Goal: Task Accomplishment & Management: Use online tool/utility

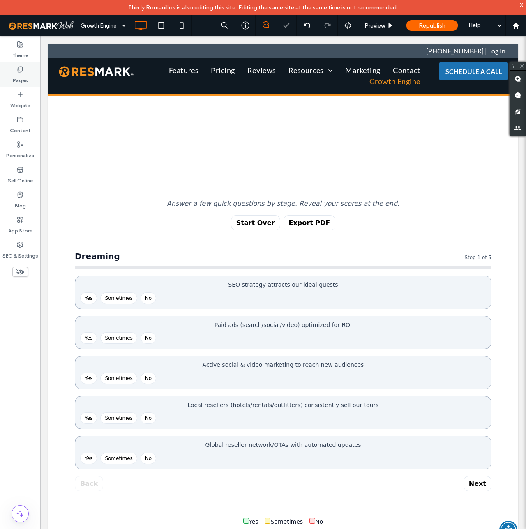
click at [21, 73] on label "Pages" at bounding box center [20, 78] width 15 height 11
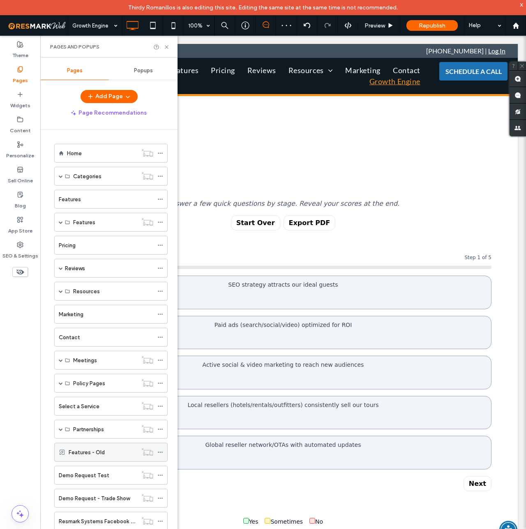
scroll to position [195, 0]
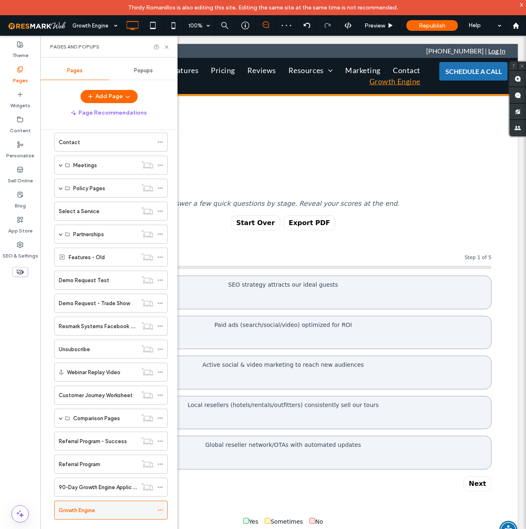
click at [161, 508] on icon at bounding box center [160, 510] width 6 height 6
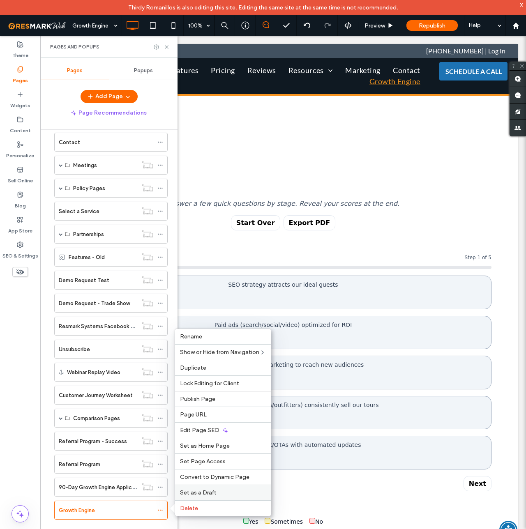
click at [193, 493] on span "Set as a Draft" at bounding box center [198, 492] width 36 height 7
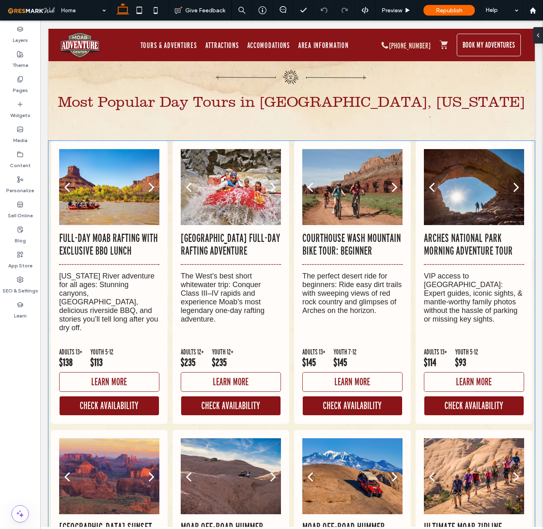
scroll to position [5148, 0]
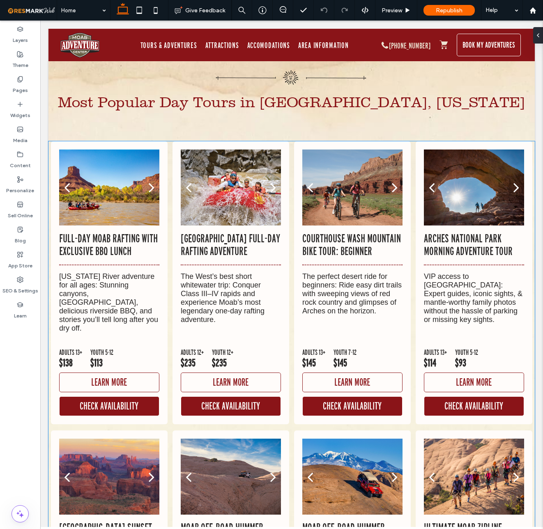
click at [239, 232] on p "[GEOGRAPHIC_DATA] Full-Day Rafting Adventure" at bounding box center [231, 244] width 100 height 25
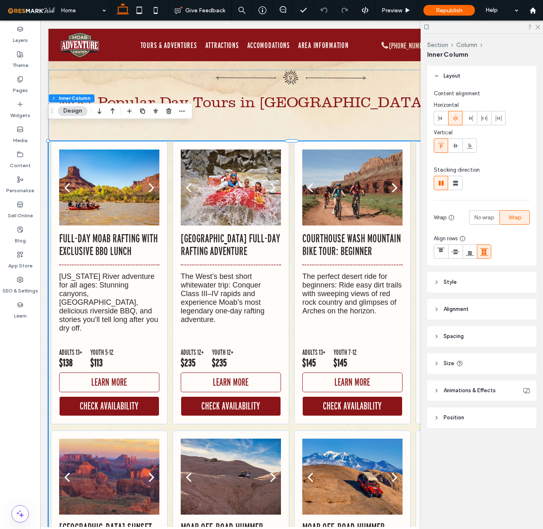
click at [438, 361] on icon at bounding box center [437, 364] width 6 height 6
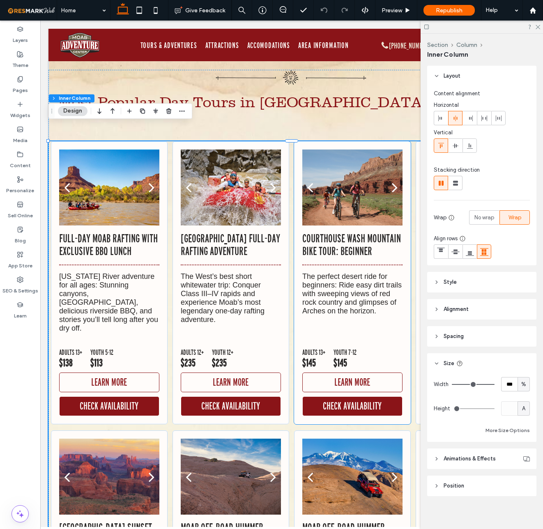
click at [312, 291] on p "The perfect desert ride for beginners: Ride easy dirt trails with sweeping view…" at bounding box center [352, 293] width 100 height 43
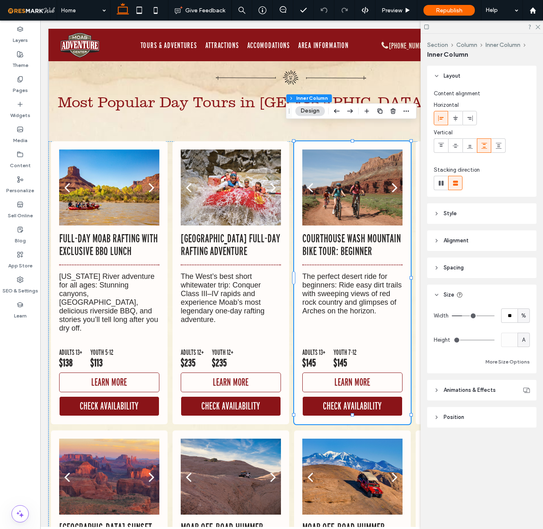
click at [327, 280] on p "The perfect desert ride for beginners: Ride easy dirt trails with sweeping view…" at bounding box center [352, 293] width 100 height 43
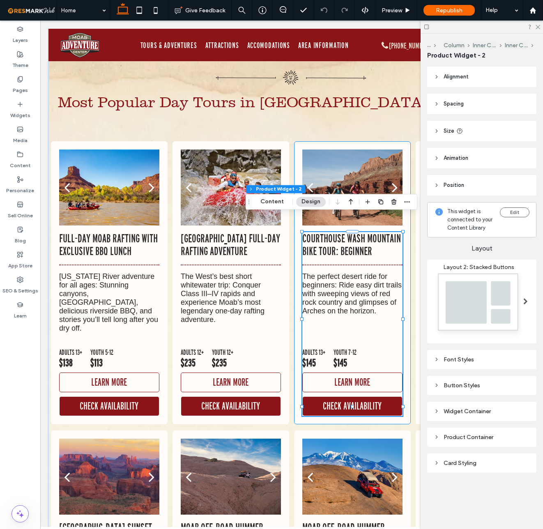
scroll to position [5148, 0]
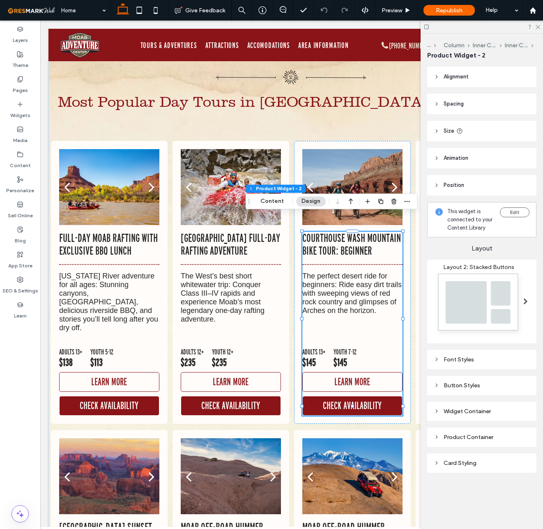
click at [438, 129] on icon at bounding box center [437, 131] width 6 height 6
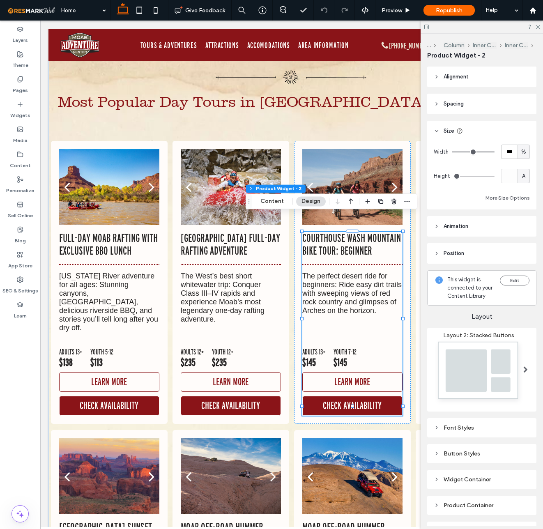
scroll to position [52, 0]
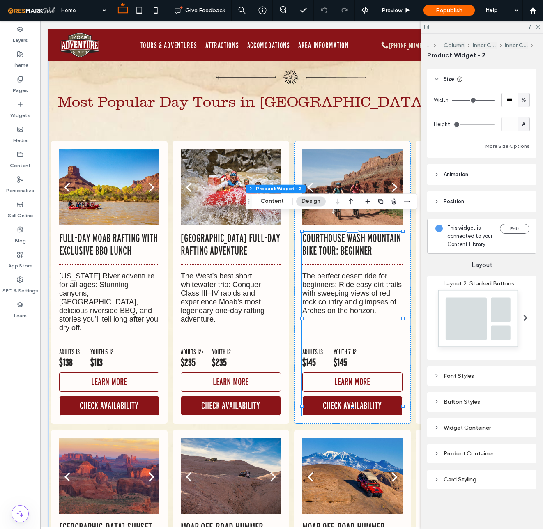
click at [437, 480] on icon at bounding box center [437, 479] width 6 height 6
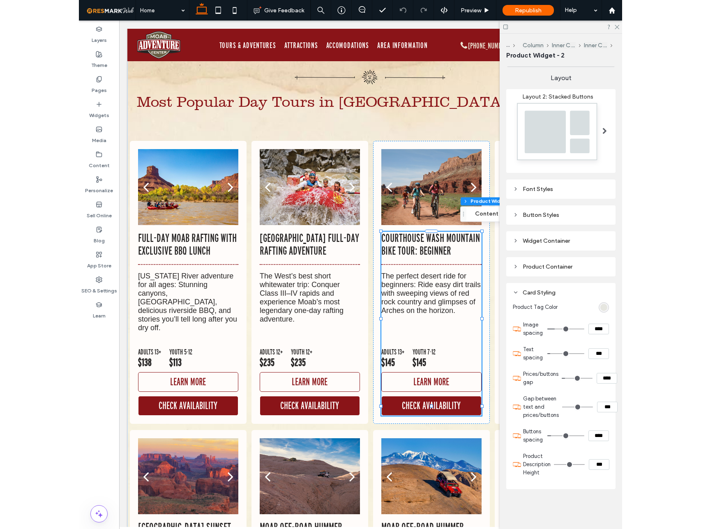
scroll to position [5178, 0]
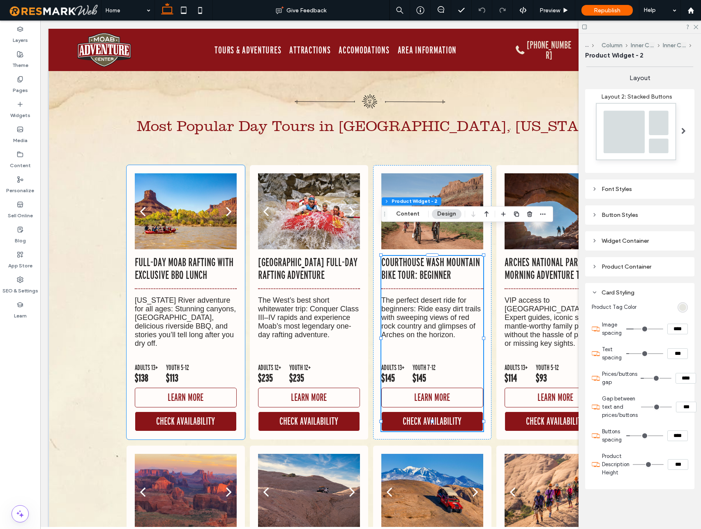
click at [184, 363] on p "YOUTH 5-12" at bounding box center [177, 367] width 23 height 8
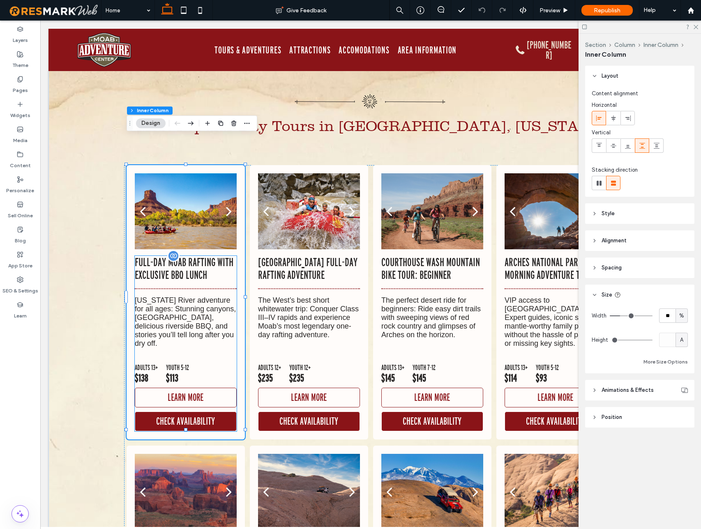
click at [185, 306] on p "Colorado River adventure for all ages: Stunning canyons, splashy rapids, delici…" at bounding box center [186, 322] width 102 height 52
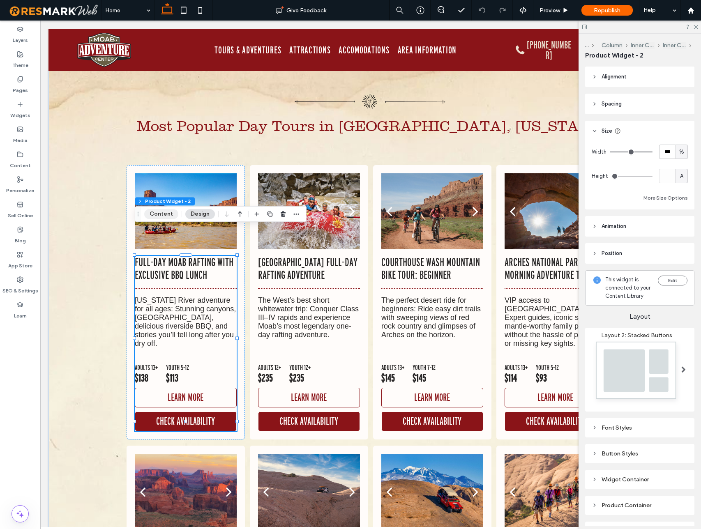
click at [164, 215] on button "Content" at bounding box center [161, 214] width 34 height 10
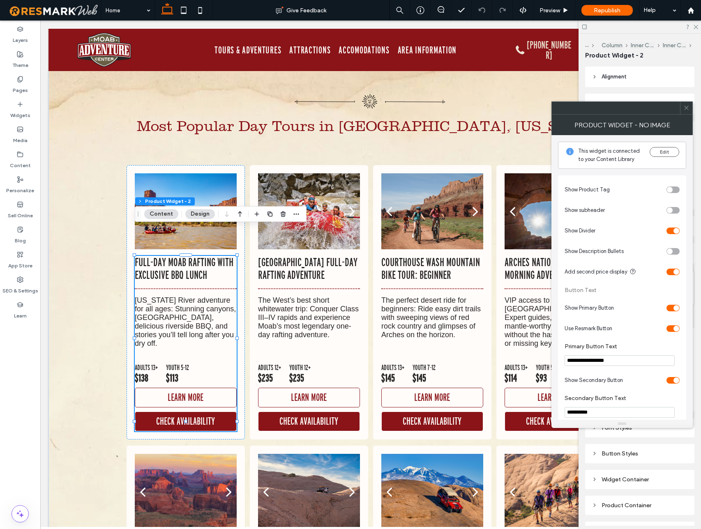
scroll to position [120, 0]
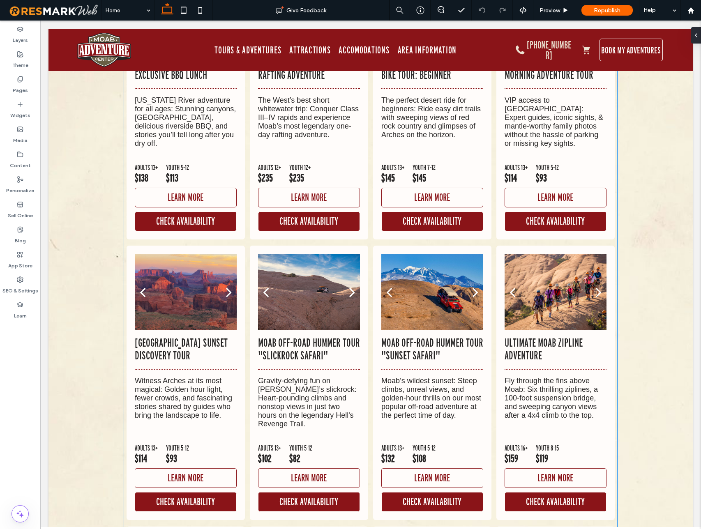
scroll to position [5372, 0]
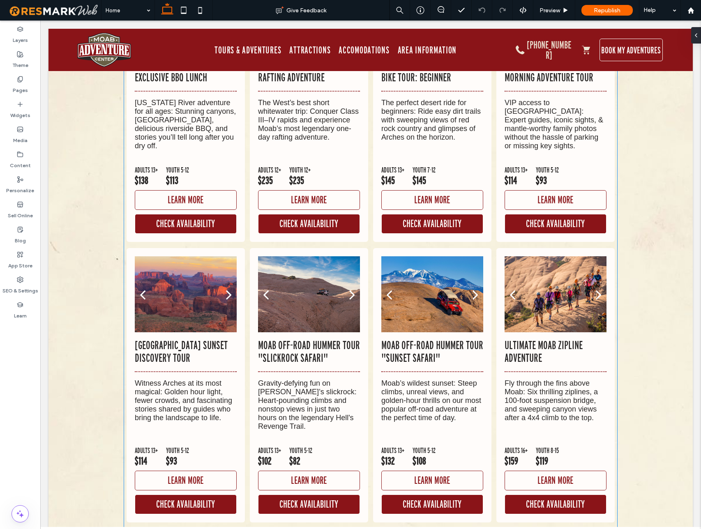
click at [171, 339] on div "Arches National Park Sunset Discovery Tour Witness Arches at its most magical: …" at bounding box center [186, 380] width 102 height 83
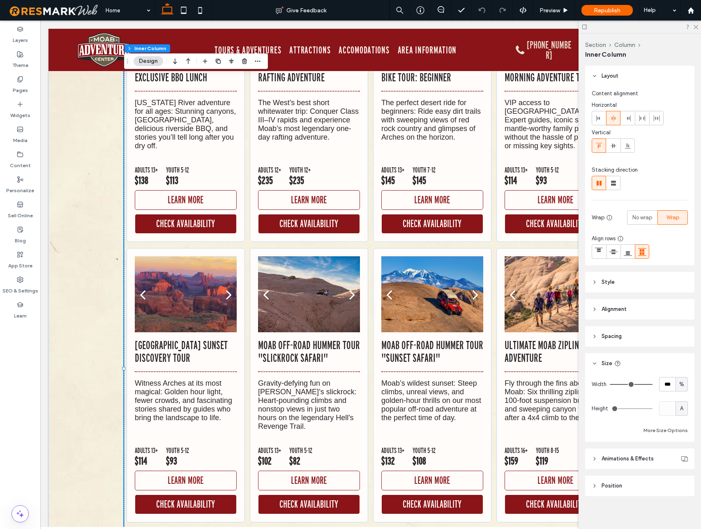
click at [171, 339] on div "Arches National Park Sunset Discovery Tour Witness Arches at its most magical: …" at bounding box center [186, 380] width 102 height 83
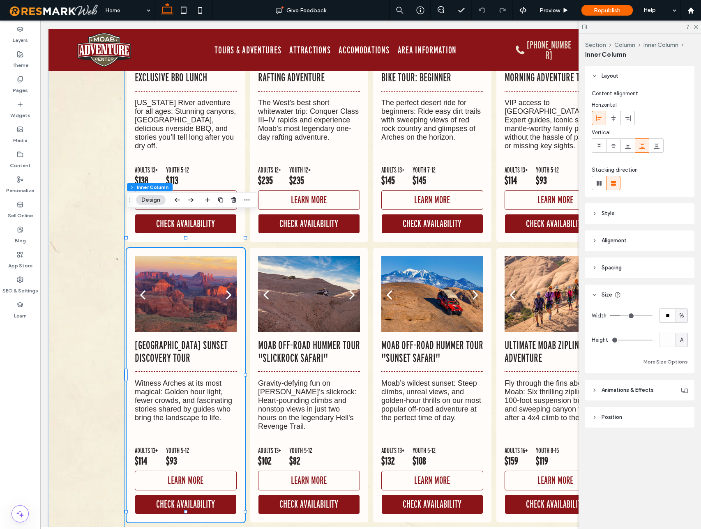
click at [171, 339] on div "Arches National Park Sunset Discovery Tour Witness Arches at its most magical: …" at bounding box center [186, 380] width 102 height 83
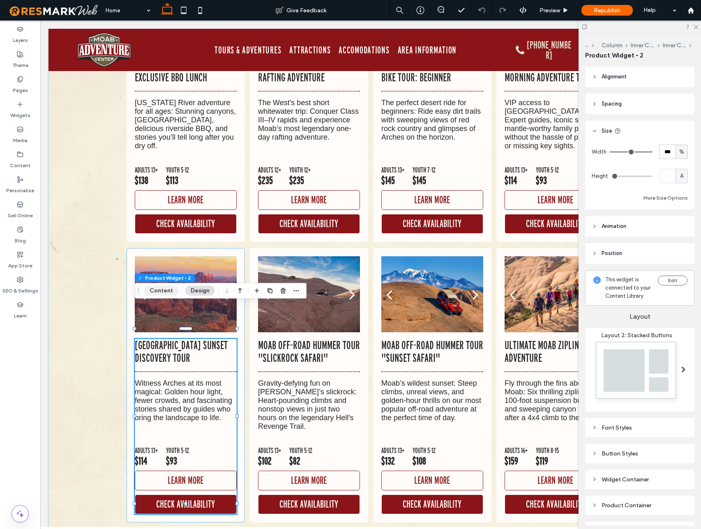
click at [164, 289] on button "Content" at bounding box center [161, 291] width 34 height 10
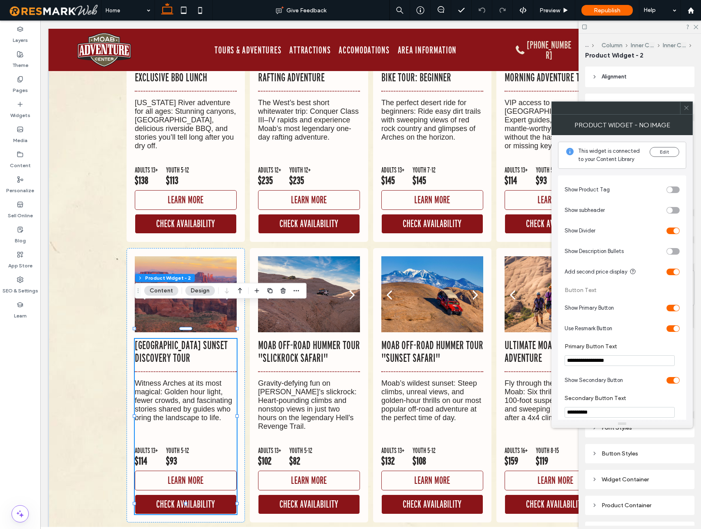
scroll to position [120, 0]
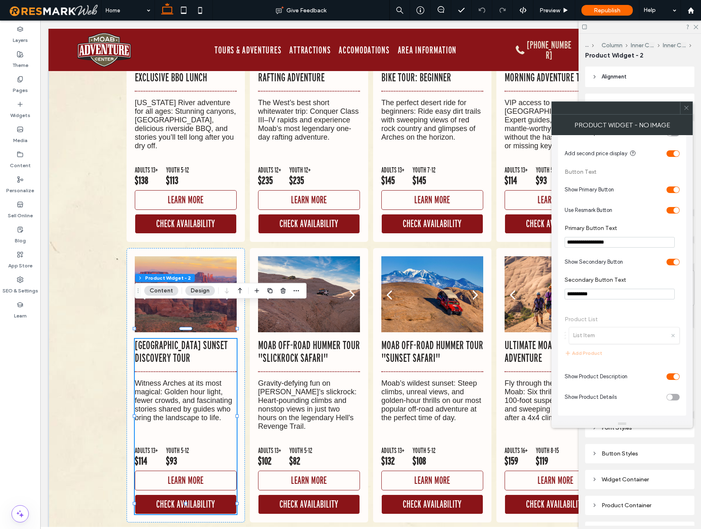
click at [688, 110] on icon at bounding box center [686, 108] width 6 height 6
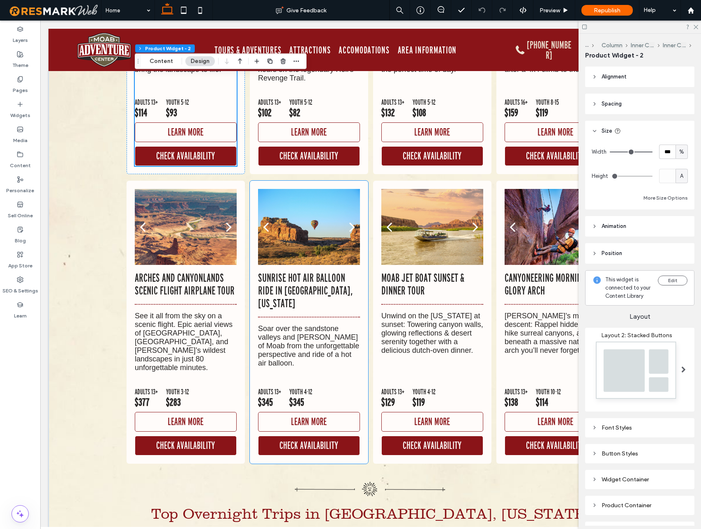
scroll to position [5717, 0]
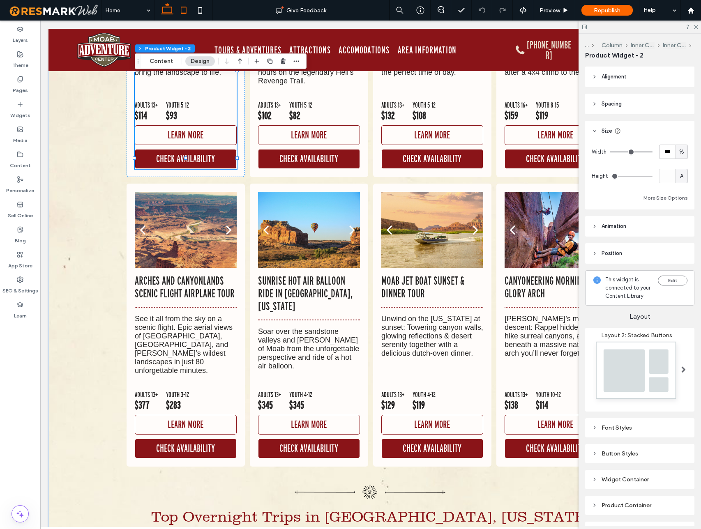
click at [185, 12] on icon at bounding box center [183, 10] width 16 height 16
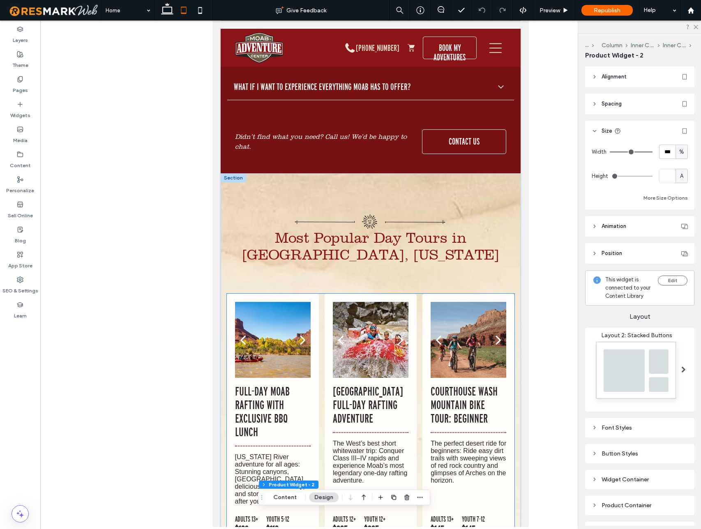
scroll to position [4423, 0]
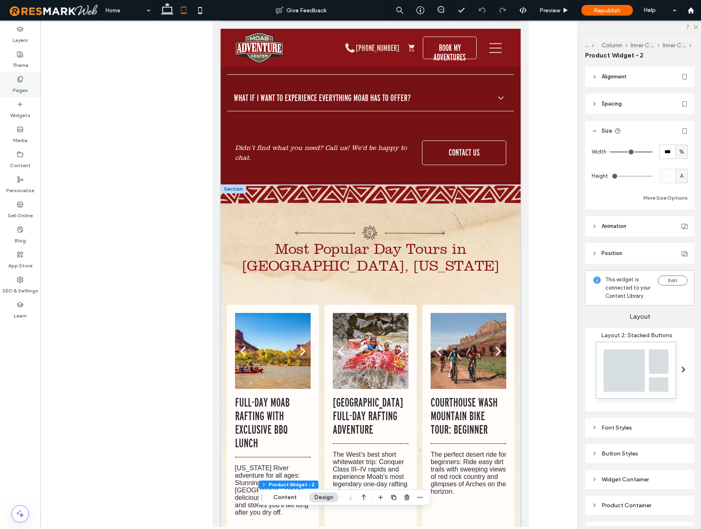
click at [18, 82] on use at bounding box center [20, 78] width 5 height 5
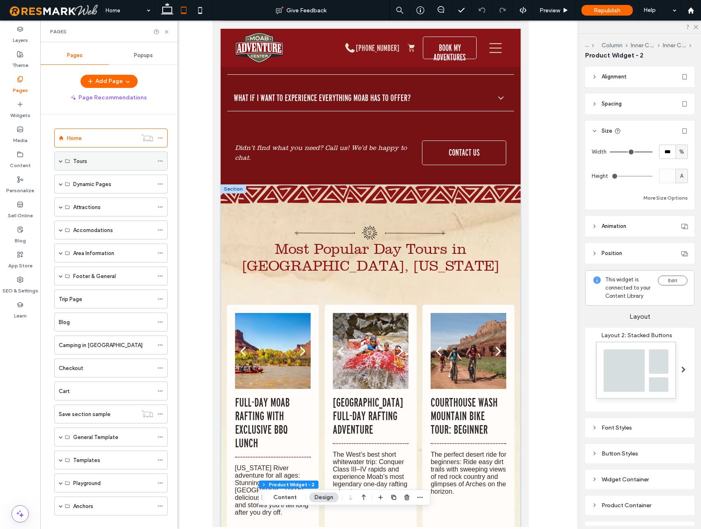
click at [63, 162] on div "Tours" at bounding box center [110, 161] width 113 height 19
click at [62, 162] on span at bounding box center [61, 161] width 4 height 4
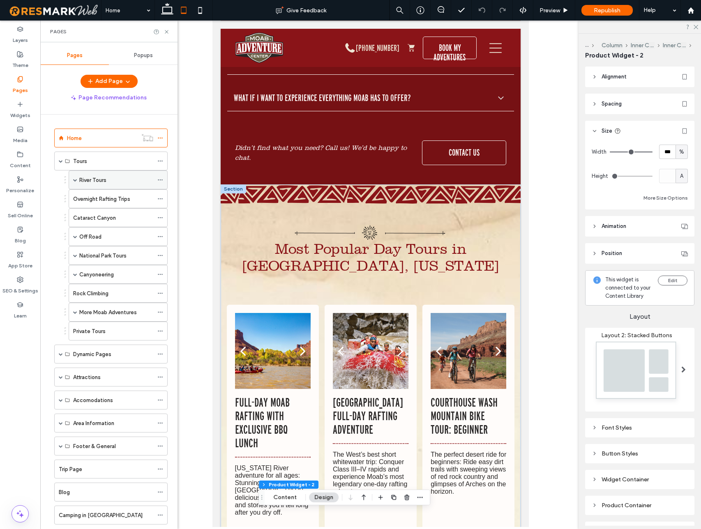
click at [96, 181] on label "River Tours" at bounding box center [92, 180] width 27 height 14
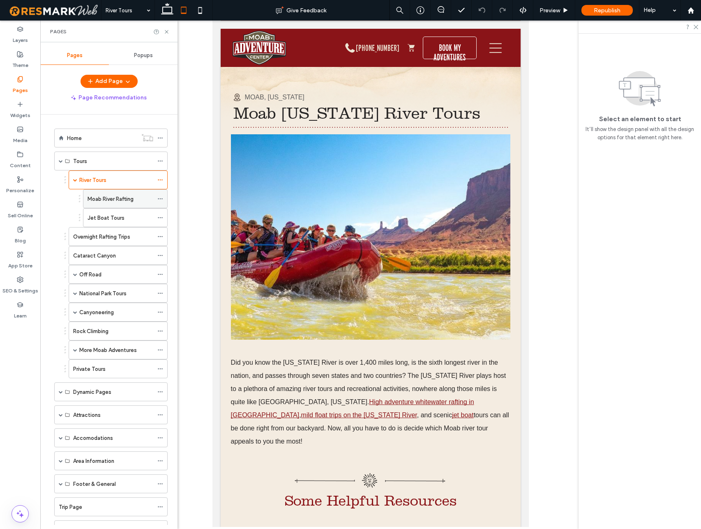
click at [115, 199] on label "Moab River Rafting" at bounding box center [110, 199] width 46 height 14
click at [168, 12] on icon at bounding box center [167, 10] width 16 height 16
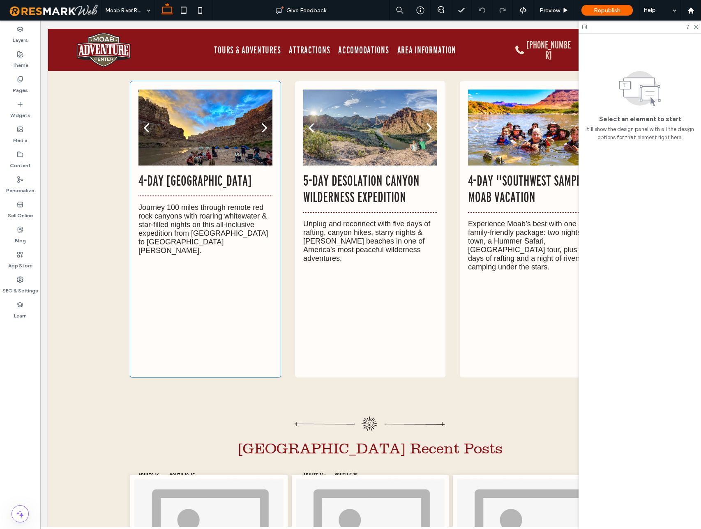
scroll to position [6611, 0]
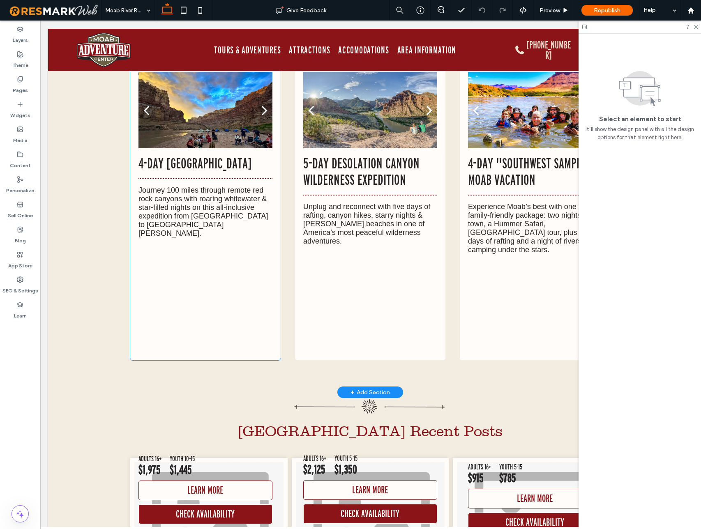
click at [211, 186] on p "Journey 100 miles through remote red rock canyons with roaring whitewater & sta…" at bounding box center [205, 212] width 134 height 52
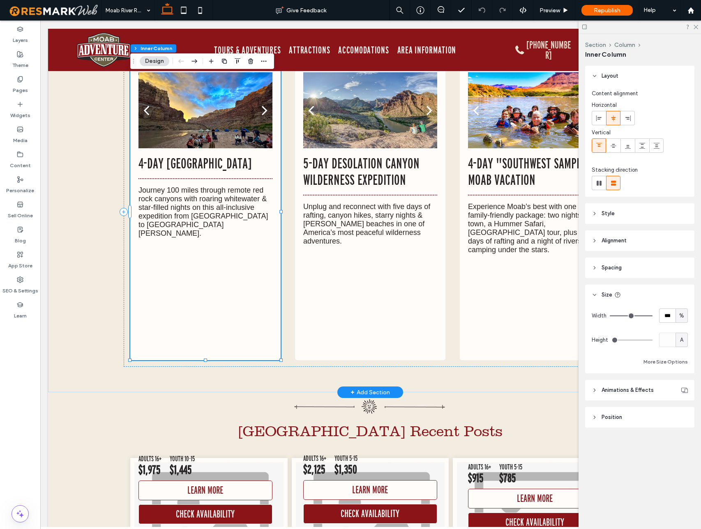
click at [211, 186] on p "Journey 100 miles through remote red rock canyons with roaring whitewater & sta…" at bounding box center [205, 212] width 134 height 52
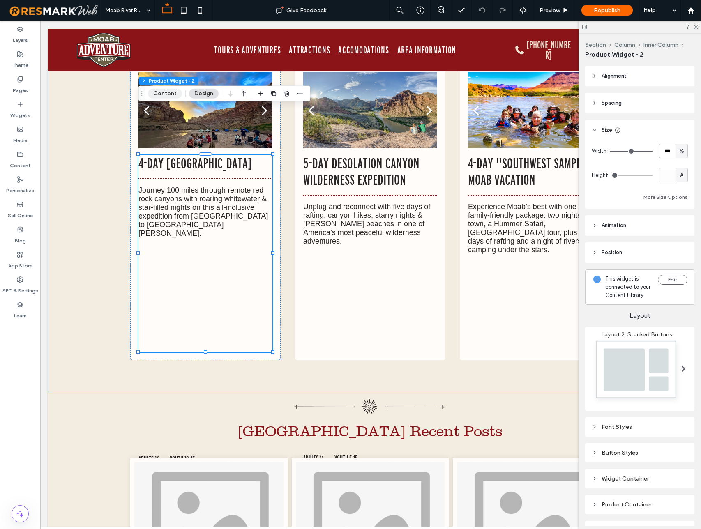
click at [161, 96] on button "Content" at bounding box center [165, 94] width 34 height 10
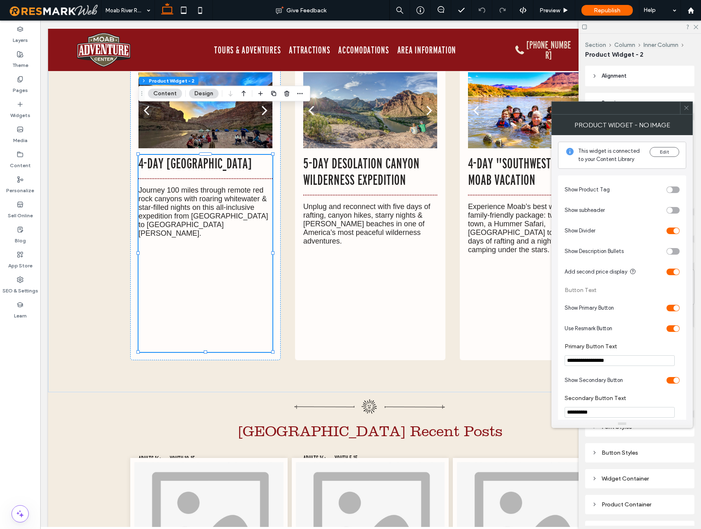
click at [676, 251] on div "toggle" at bounding box center [672, 251] width 13 height 7
click at [671, 251] on div "toggle" at bounding box center [672, 251] width 13 height 7
click at [677, 251] on div "toggle" at bounding box center [672, 251] width 13 height 7
click at [669, 251] on div "toggle" at bounding box center [672, 251] width 13 height 7
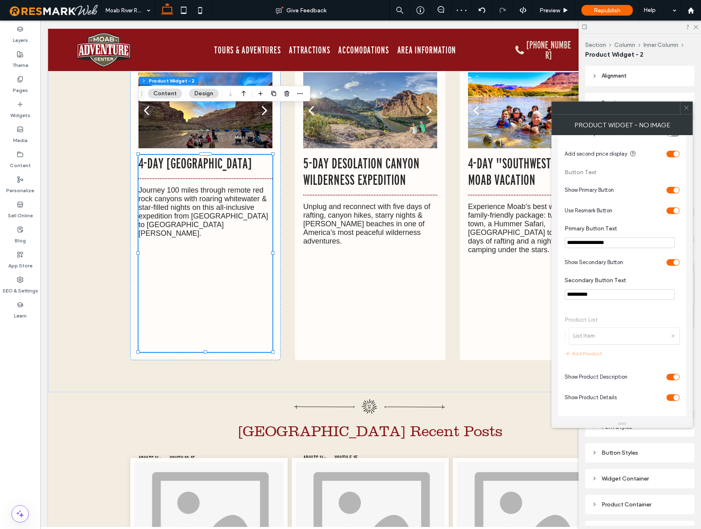
scroll to position [120, 0]
click at [671, 208] on div "toggle" at bounding box center [672, 210] width 13 height 7
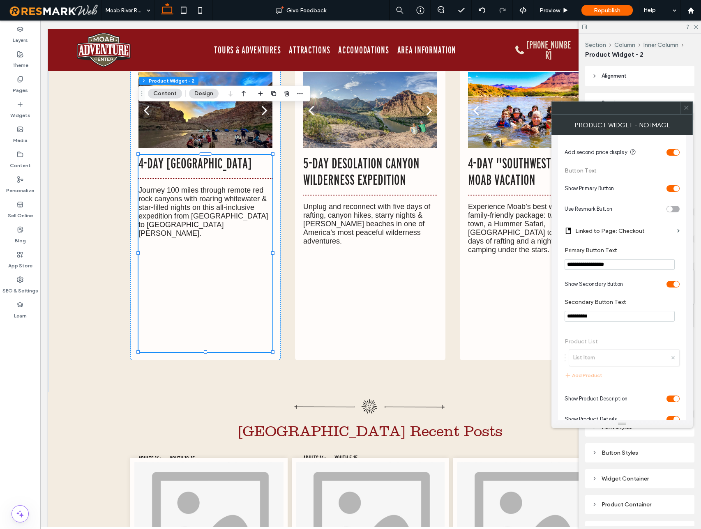
click at [669, 186] on div "toggle" at bounding box center [672, 188] width 13 height 7
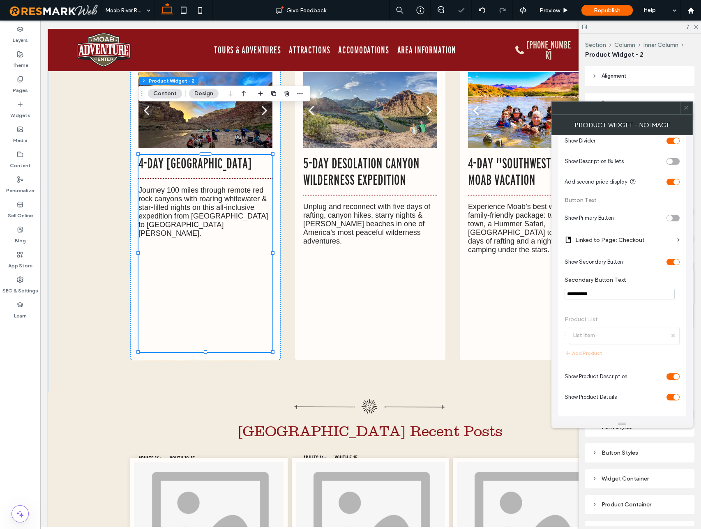
scroll to position [90, 0]
click at [675, 215] on div "toggle" at bounding box center [672, 218] width 13 height 7
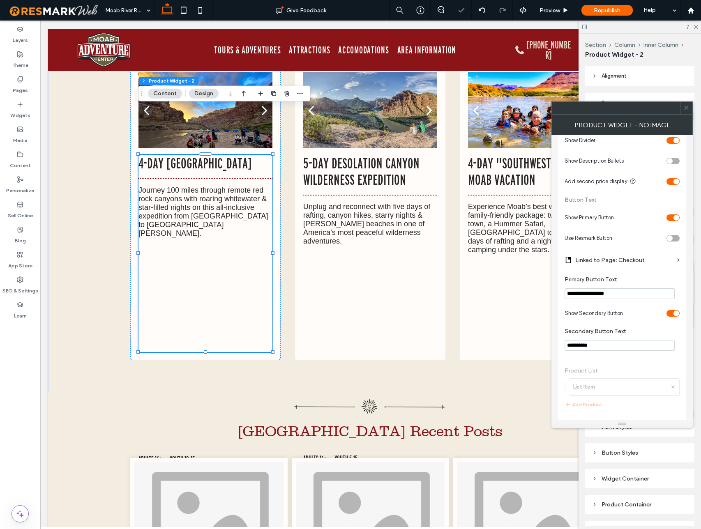
scroll to position [120, 0]
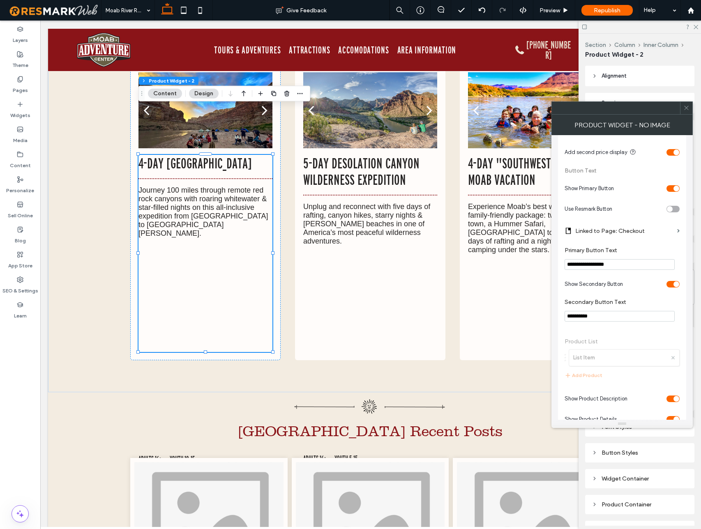
click at [688, 109] on use at bounding box center [686, 108] width 4 height 4
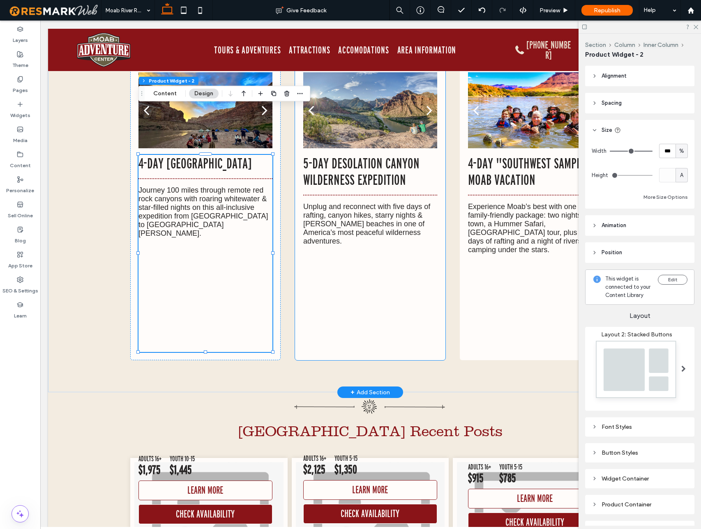
click at [395, 190] on div "5-Day Desolation Canyon Wilderness Expedition Unplug and reconnect with five da…" at bounding box center [370, 300] width 134 height 291
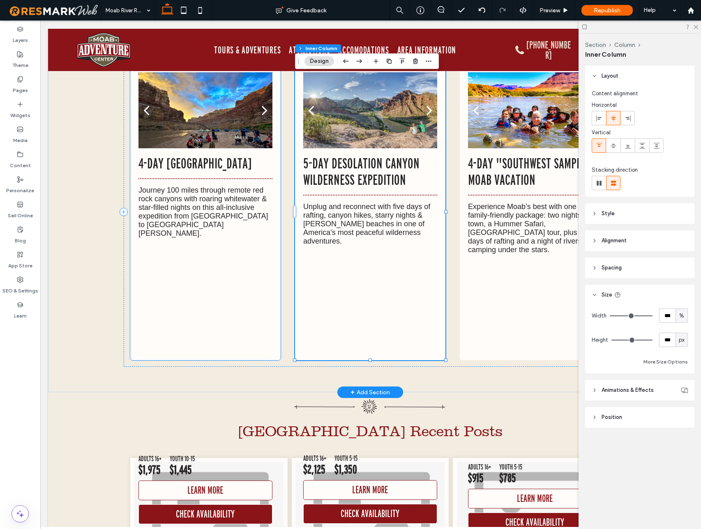
click at [242, 186] on p "Journey 100 miles through remote red rock canyons with roaring whitewater & sta…" at bounding box center [205, 212] width 134 height 52
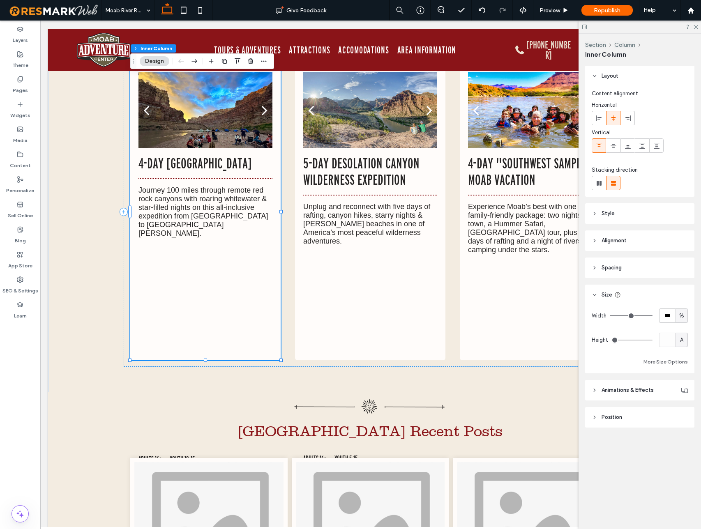
click at [683, 340] on div "A" at bounding box center [681, 340] width 8 height 8
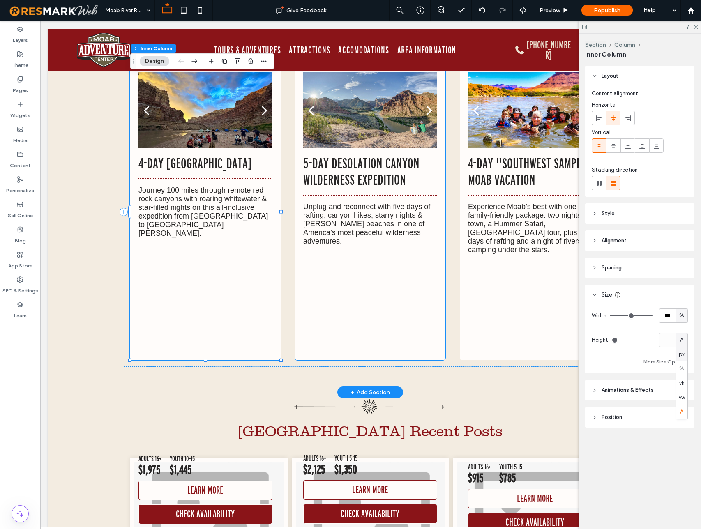
click at [349, 249] on div at bounding box center [370, 347] width 134 height 197
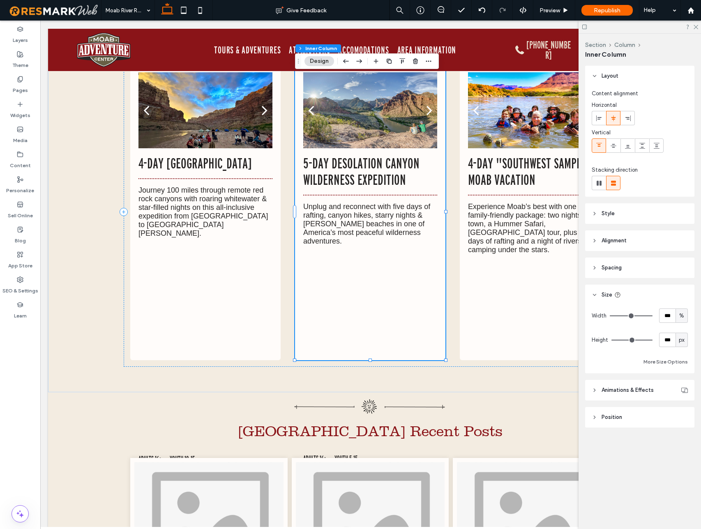
click at [681, 337] on span "px" at bounding box center [681, 340] width 6 height 8
click at [683, 412] on span "A" at bounding box center [681, 412] width 3 height 8
type input "*"
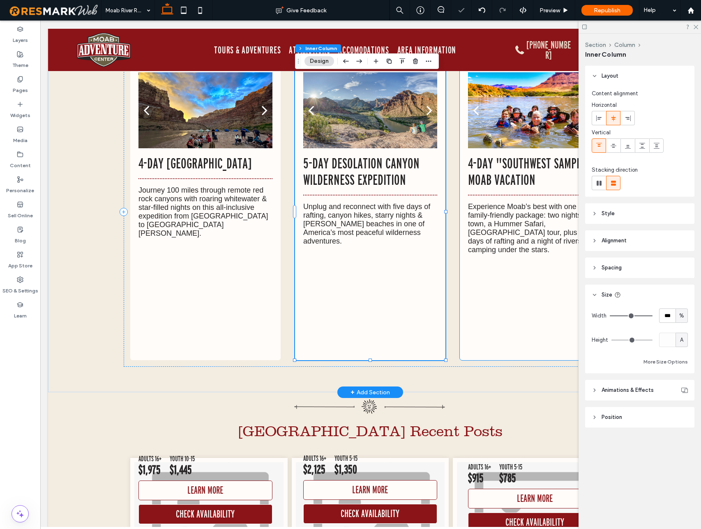
click at [542, 258] on div at bounding box center [535, 356] width 134 height 197
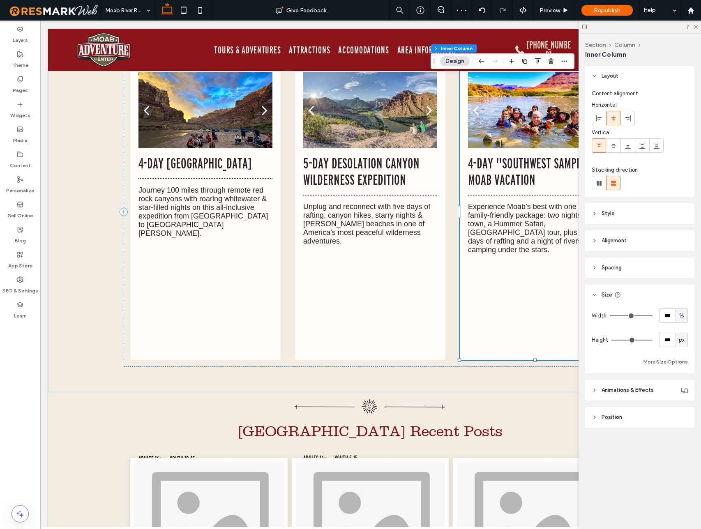
click at [685, 341] on div "px" at bounding box center [681, 340] width 12 height 14
click at [683, 411] on div "A" at bounding box center [681, 412] width 11 height 14
type input "*"
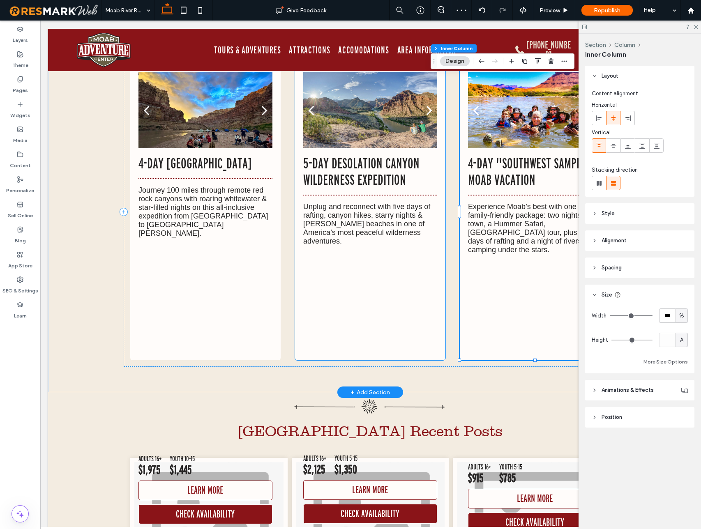
click at [407, 249] on div at bounding box center [370, 347] width 134 height 197
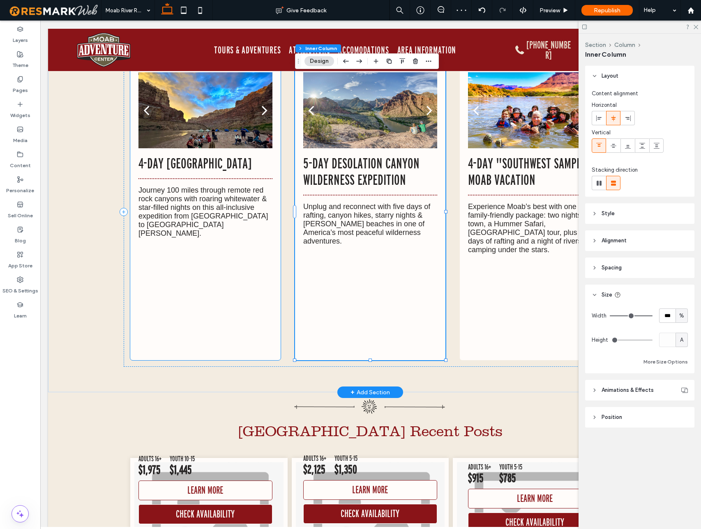
click at [229, 241] on div at bounding box center [205, 339] width 134 height 197
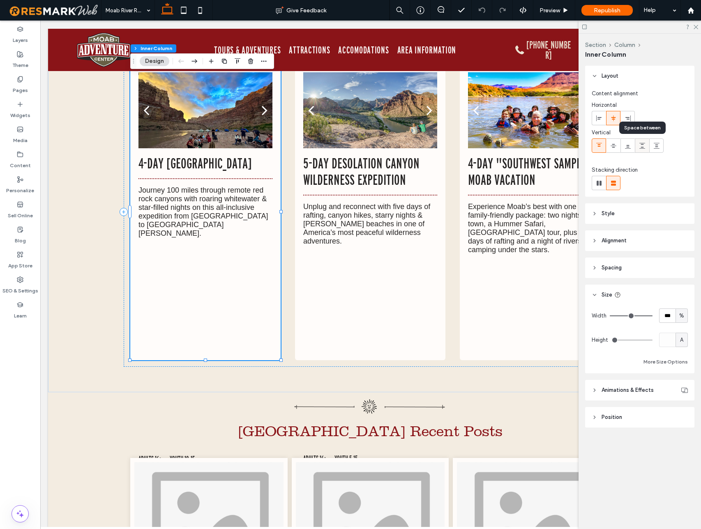
click at [641, 147] on icon at bounding box center [642, 146] width 7 height 7
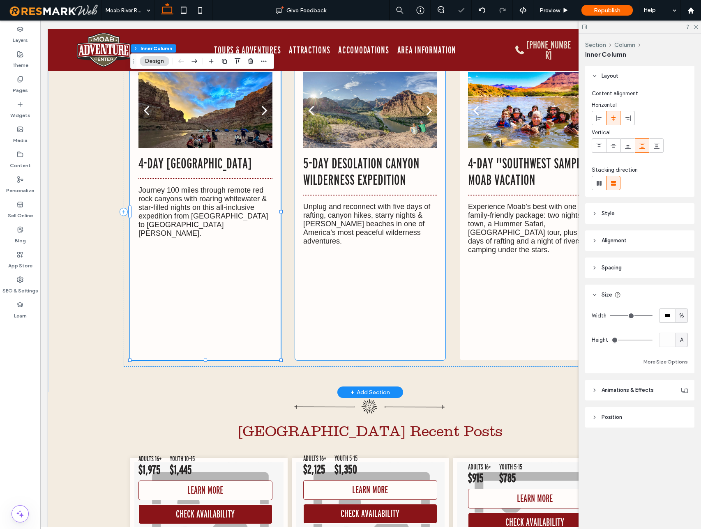
click at [365, 202] on p "Unplug and reconnect with five days of rafting, canyon hikes, starry nights & […" at bounding box center [370, 223] width 134 height 43
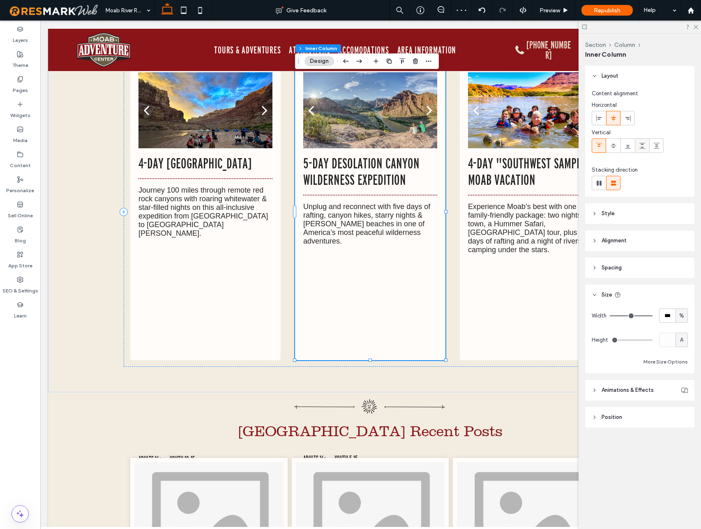
click at [642, 147] on icon at bounding box center [642, 146] width 7 height 7
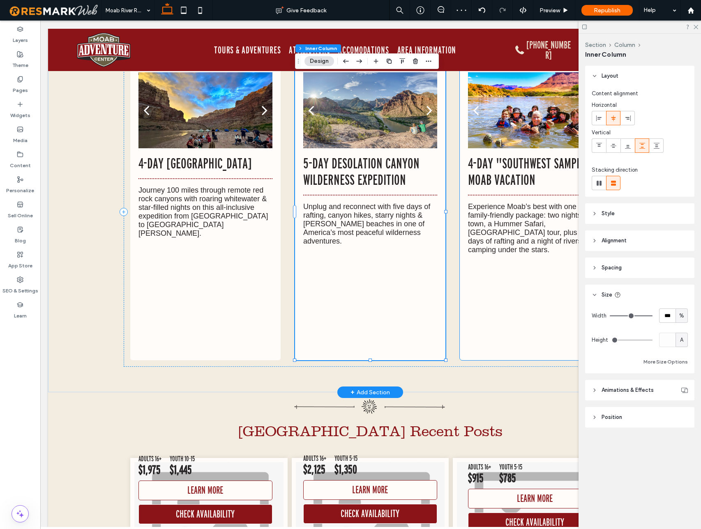
click at [481, 202] on p "Experience Moab’s best with one epic family-friendly package: two nights in tow…" at bounding box center [535, 228] width 134 height 52
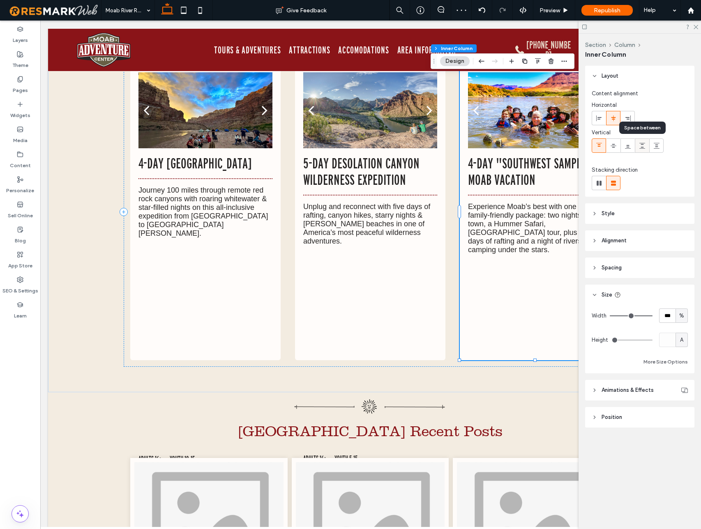
click at [641, 147] on icon at bounding box center [642, 146] width 7 height 7
click at [594, 267] on use at bounding box center [594, 268] width 2 height 3
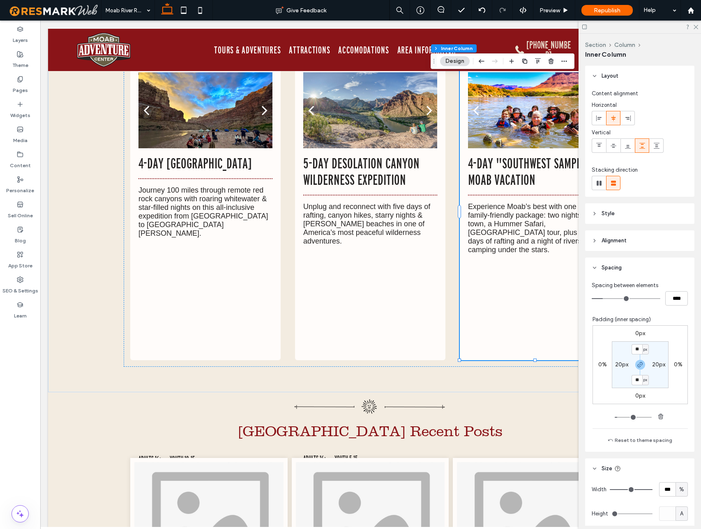
click at [595, 241] on icon at bounding box center [594, 241] width 6 height 6
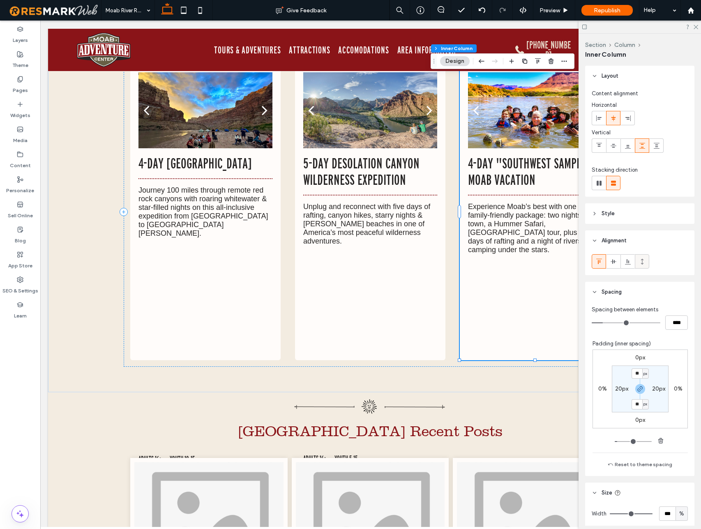
click at [644, 261] on icon at bounding box center [642, 261] width 7 height 7
type input "***"
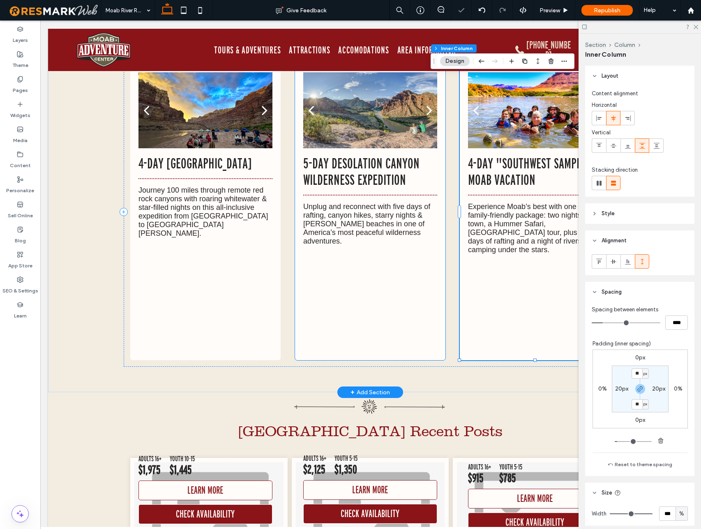
click at [329, 264] on div at bounding box center [370, 347] width 134 height 197
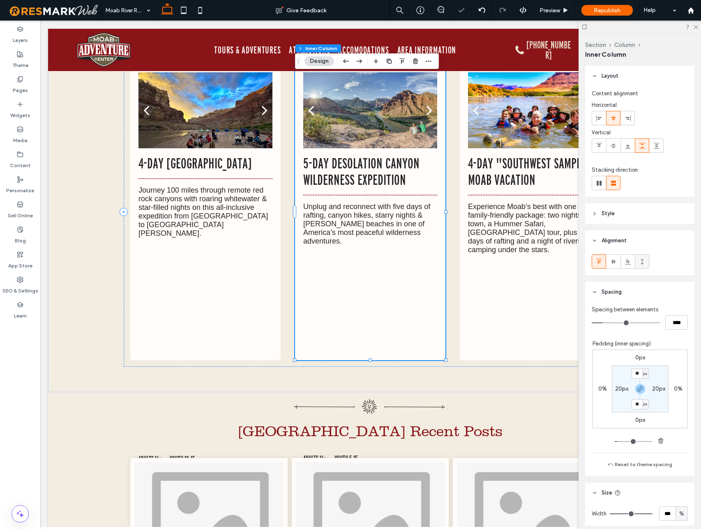
click at [643, 263] on icon at bounding box center [642, 261] width 7 height 7
type input "***"
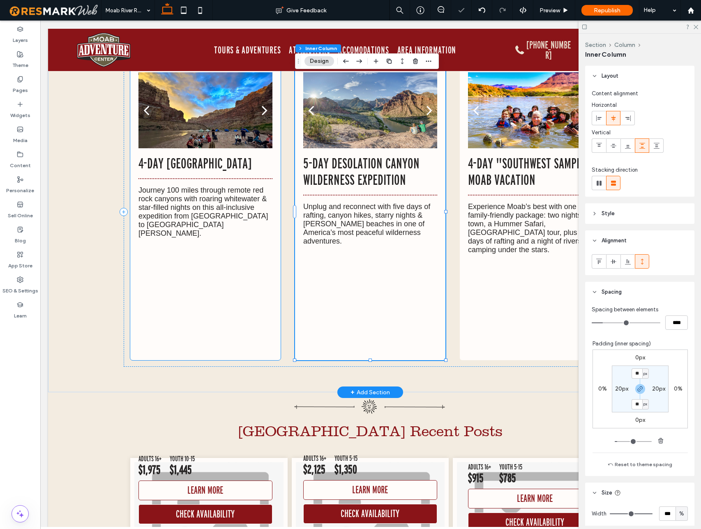
drag, startPoint x: 213, startPoint y: 247, endPoint x: 346, endPoint y: 246, distance: 132.7
click at [213, 247] on div at bounding box center [205, 339] width 134 height 197
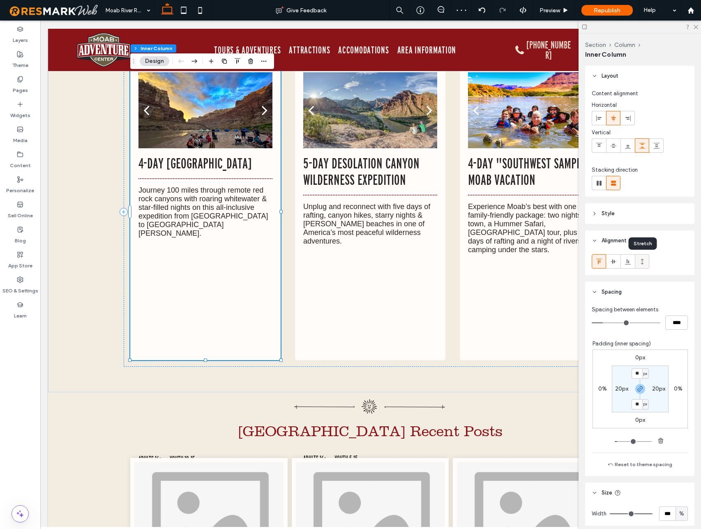
click at [643, 262] on icon at bounding box center [642, 261] width 7 height 7
type input "***"
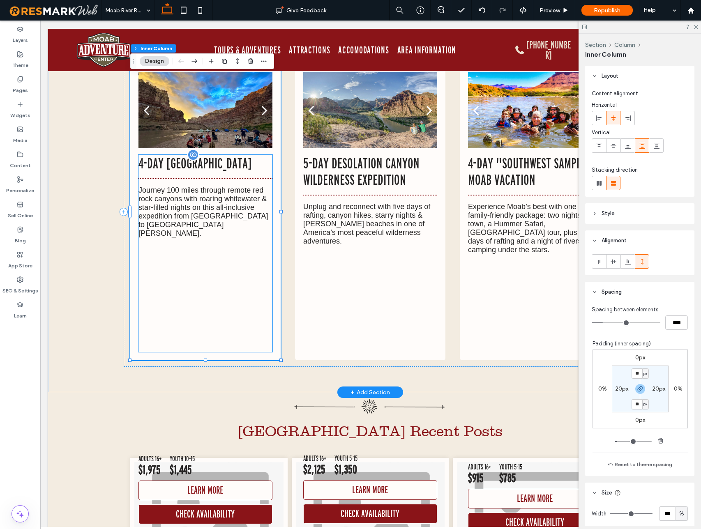
click at [202, 241] on div at bounding box center [205, 339] width 134 height 197
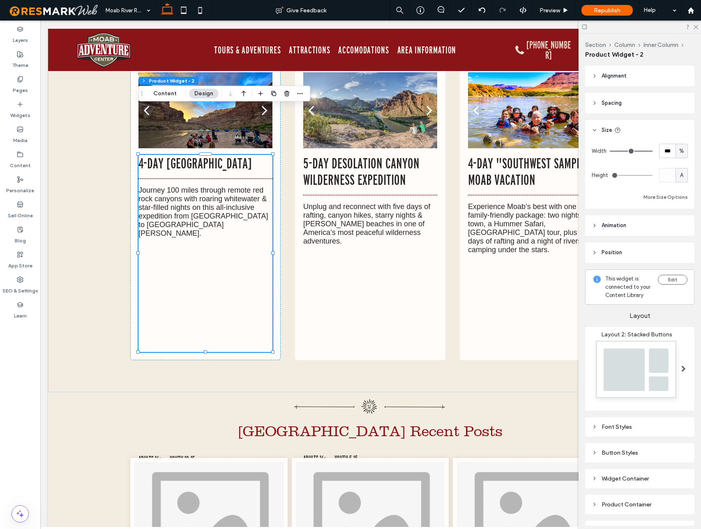
click at [595, 105] on icon at bounding box center [594, 103] width 6 height 6
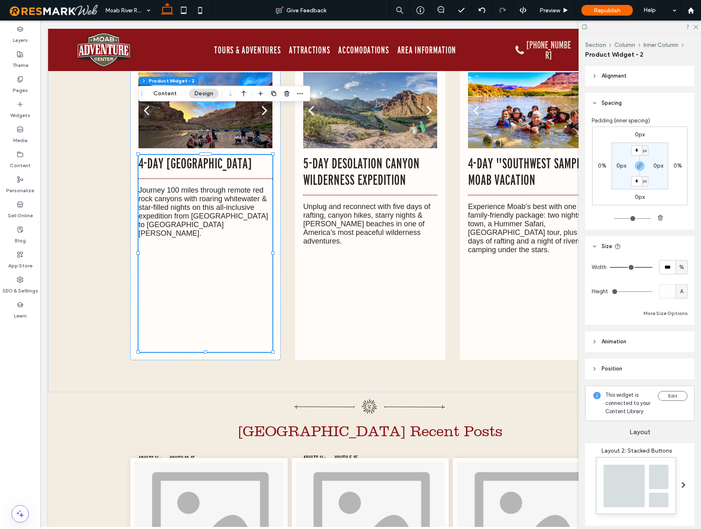
click at [595, 77] on icon at bounding box center [594, 76] width 6 height 6
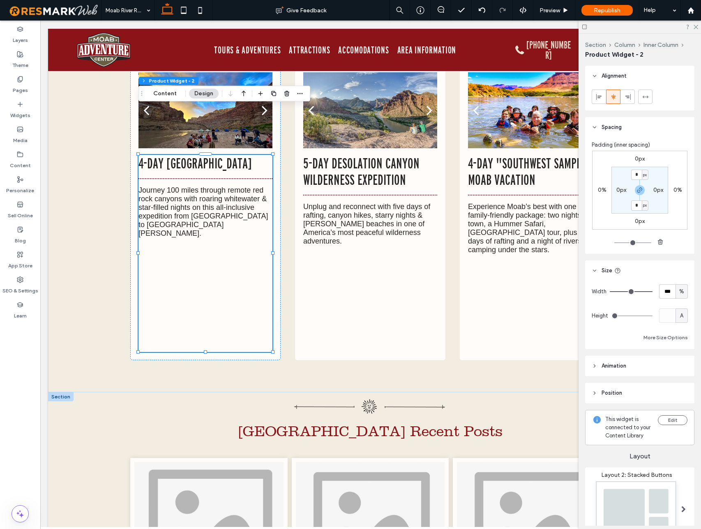
scroll to position [191, 0]
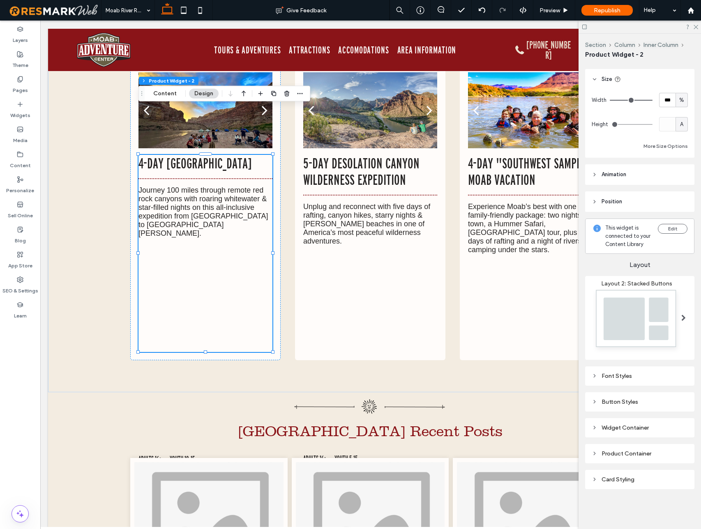
click at [594, 480] on use at bounding box center [594, 479] width 2 height 3
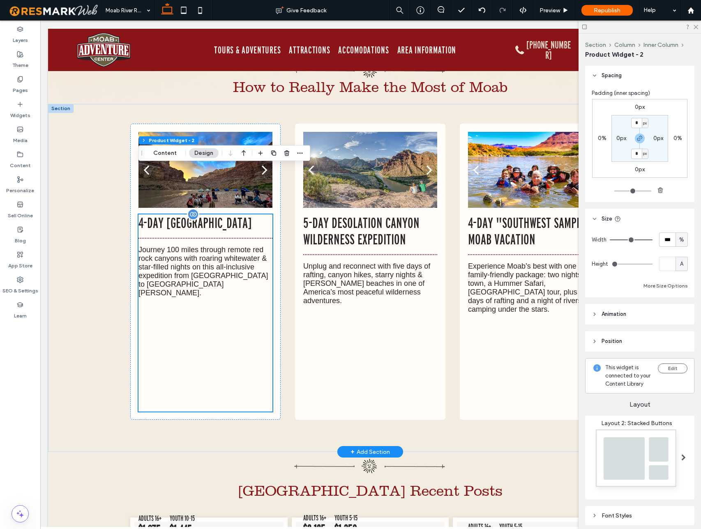
scroll to position [6483, 0]
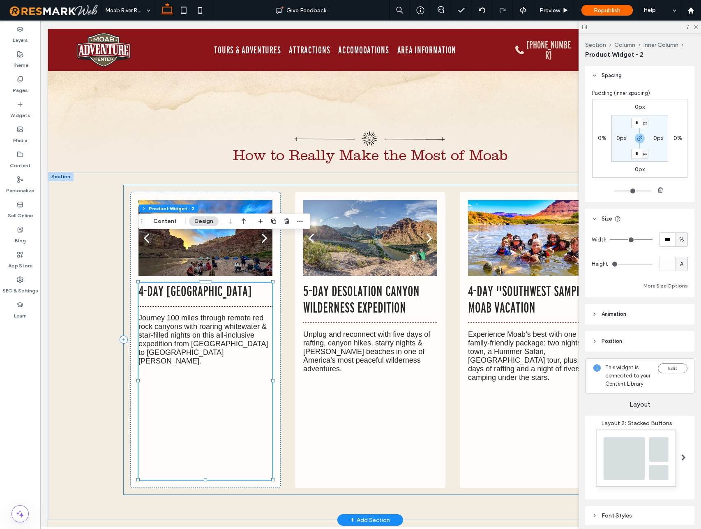
click at [287, 185] on div "a a a a 4-Day Cataract Canyon & Canyonlands National Park Journey 100 miles thr…" at bounding box center [370, 339] width 493 height 309
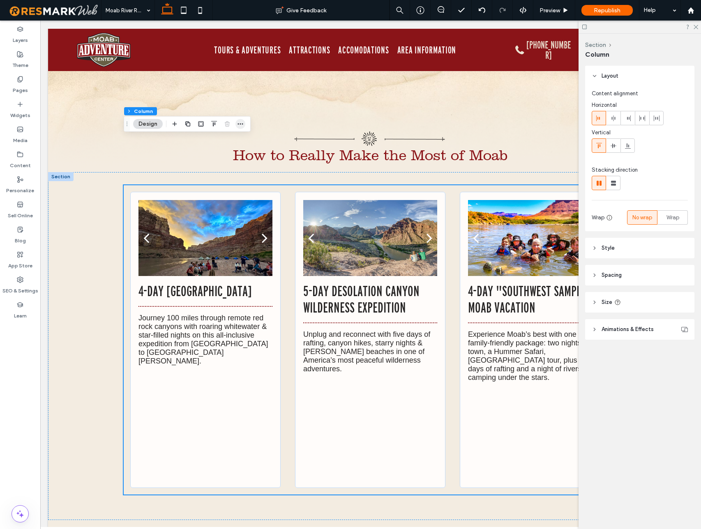
click at [238, 123] on icon "button" at bounding box center [240, 124] width 7 height 7
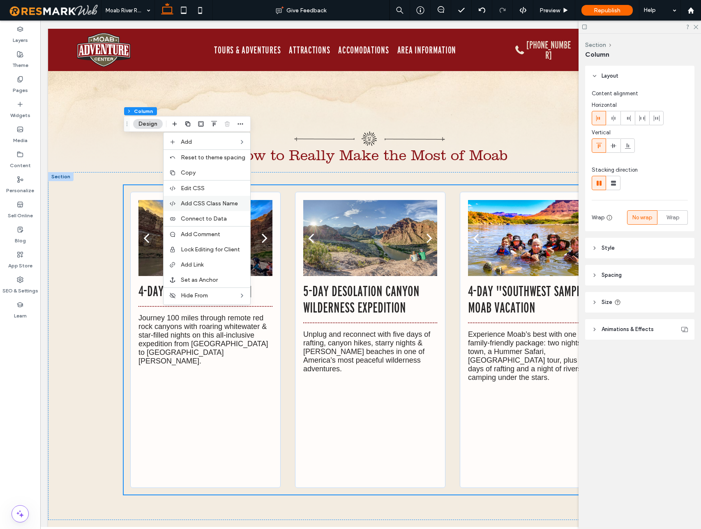
click at [220, 205] on span "Add CSS Class Name" at bounding box center [209, 203] width 57 height 7
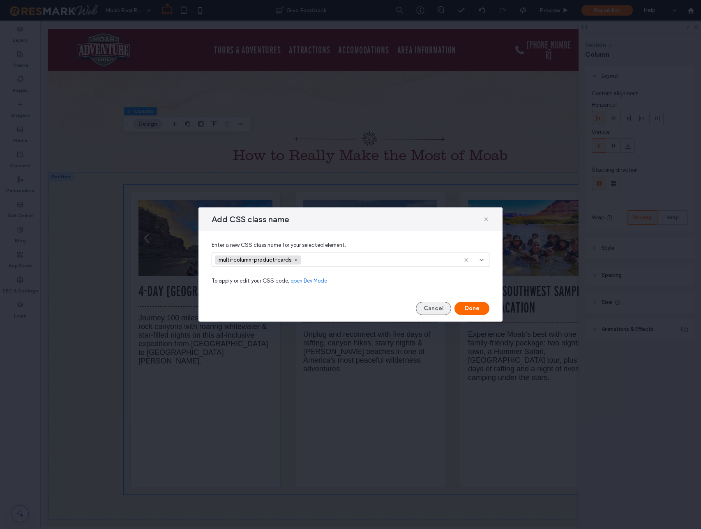
click at [435, 309] on button "Cancel" at bounding box center [433, 308] width 35 height 13
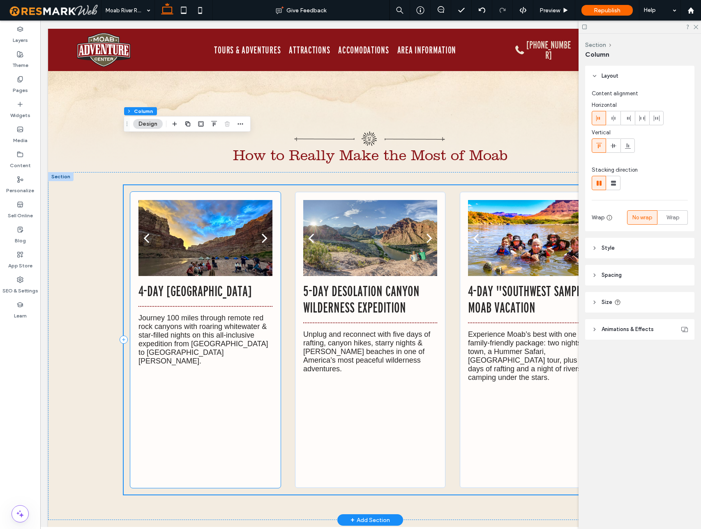
click at [189, 225] on div at bounding box center [205, 243] width 134 height 37
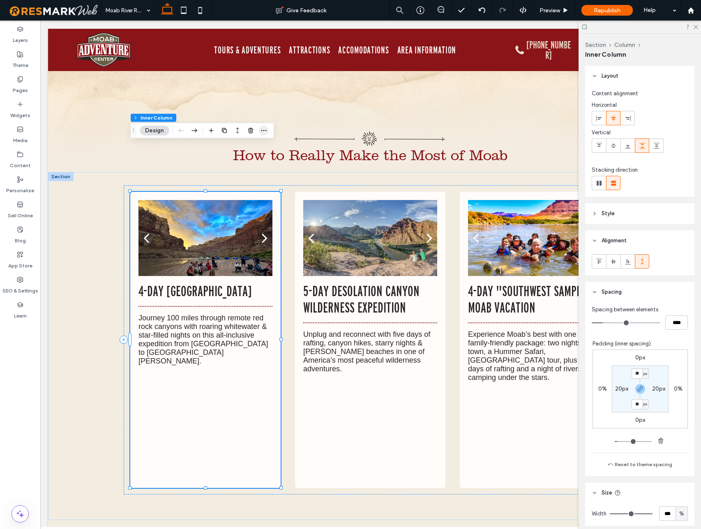
click at [267, 130] on icon "button" at bounding box center [263, 130] width 7 height 7
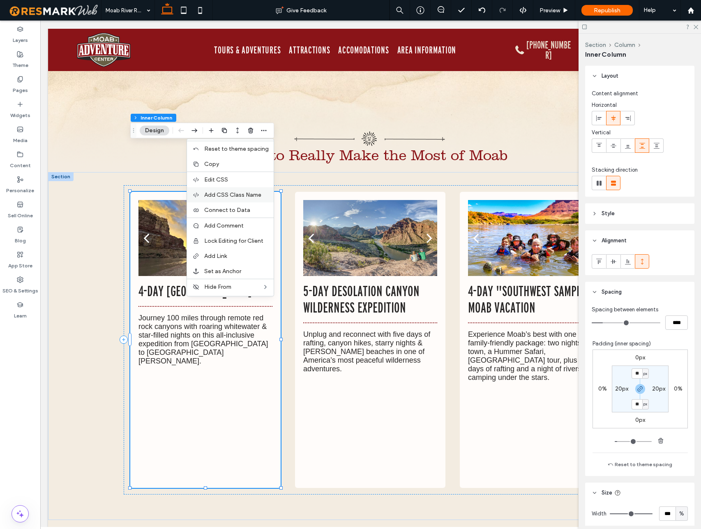
click at [244, 195] on span "Add CSS Class Name" at bounding box center [232, 194] width 57 height 7
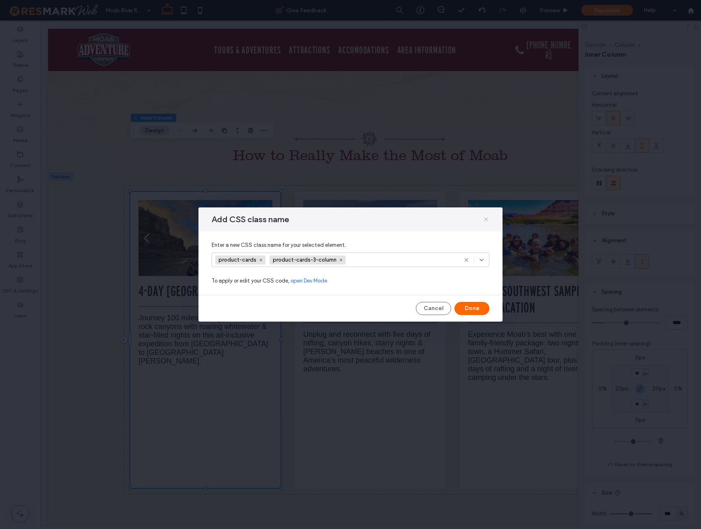
click at [487, 218] on use at bounding box center [486, 219] width 4 height 4
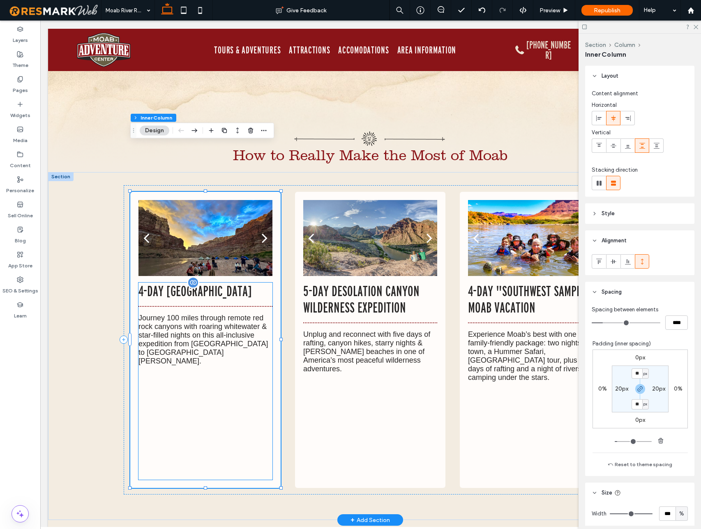
click at [253, 283] on p "4-Day [GEOGRAPHIC_DATA]" at bounding box center [205, 291] width 134 height 16
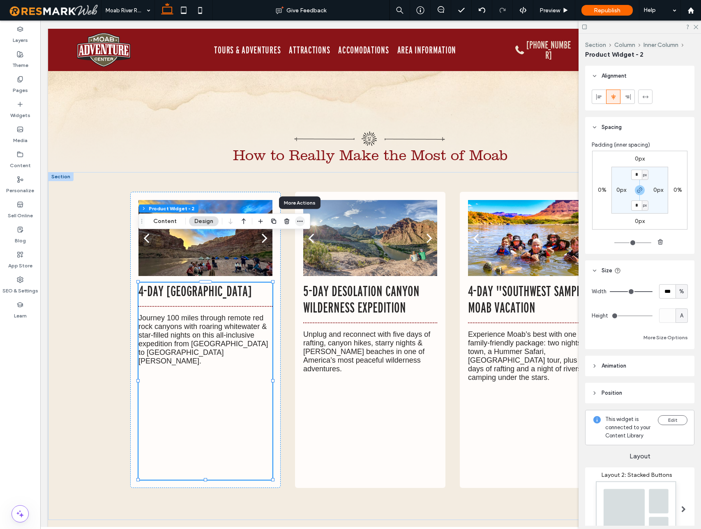
click at [297, 222] on icon "button" at bounding box center [300, 221] width 7 height 7
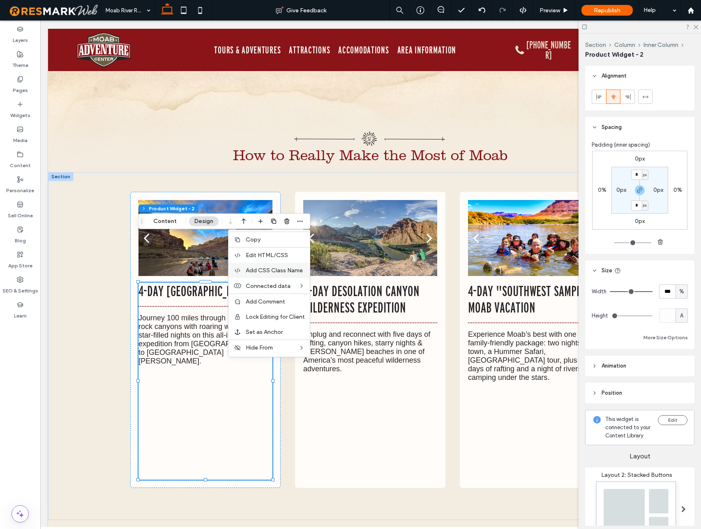
click at [271, 273] on span "Add CSS Class Name" at bounding box center [274, 270] width 57 height 7
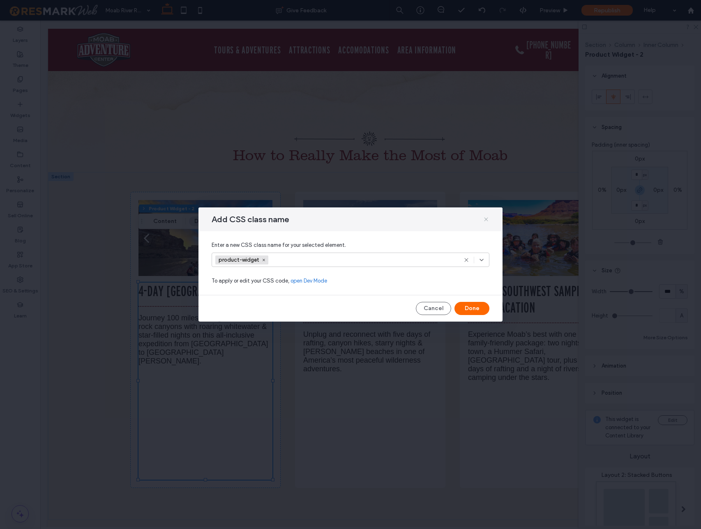
click at [488, 219] on icon at bounding box center [486, 219] width 7 height 7
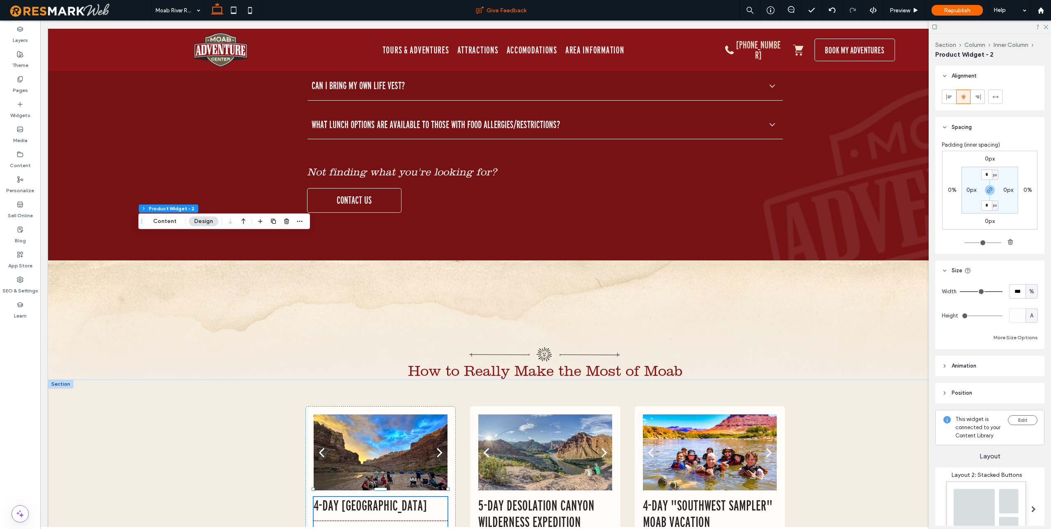
scroll to position [6680, 0]
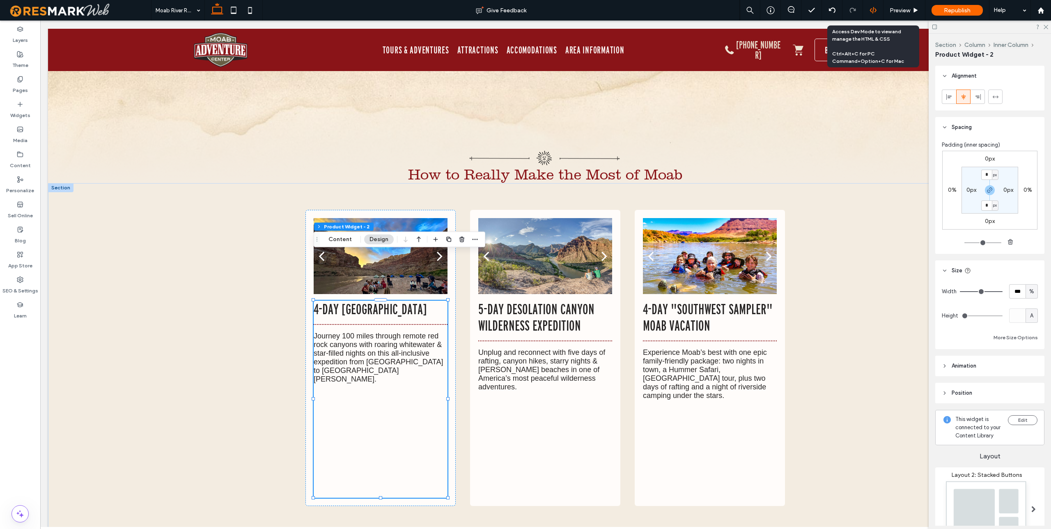
click at [700, 9] on icon at bounding box center [873, 10] width 7 height 7
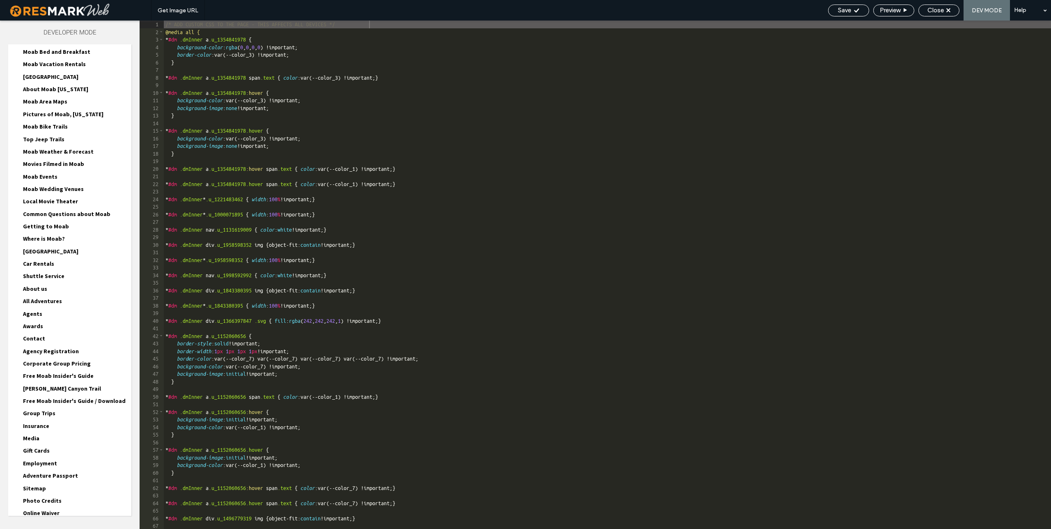
scroll to position [1608, 0]
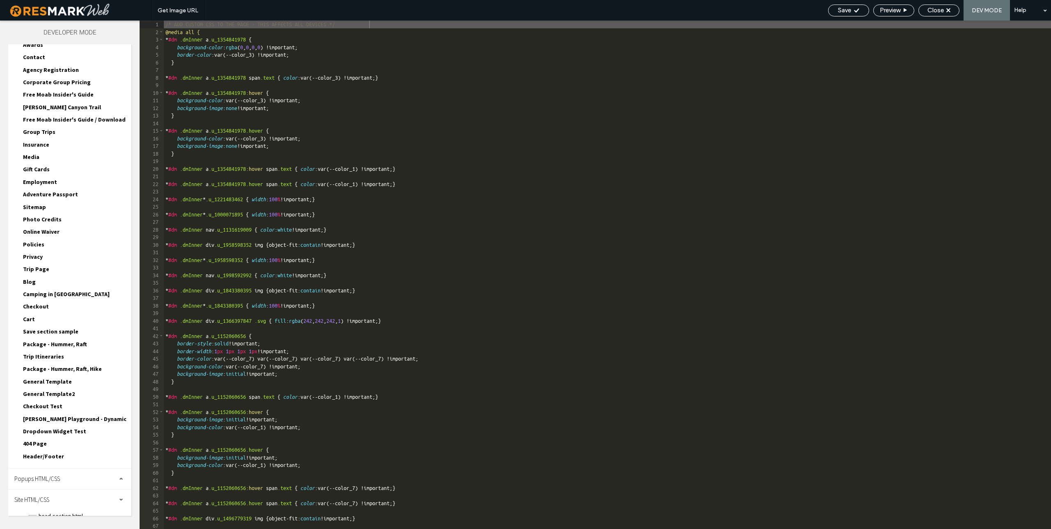
click at [51, 529] on span "site.css" at bounding box center [84, 535] width 93 height 8
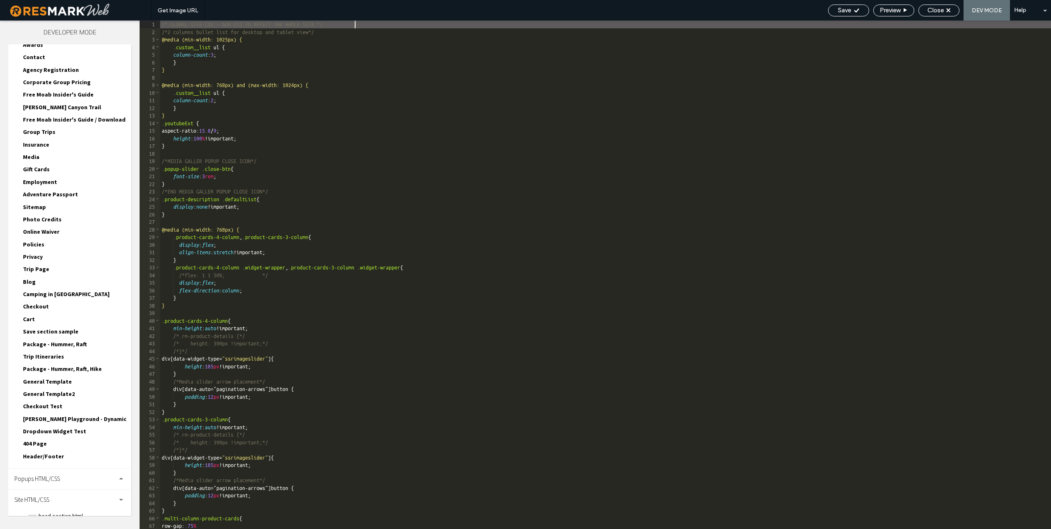
scroll to position [0, 0]
click at [572, 258] on div "/* GLOBAL SITE CSS - ADD CSS TO AFFECT THE WHOLE SITE */ /*2 columns bullet lis…" at bounding box center [605, 283] width 891 height 524
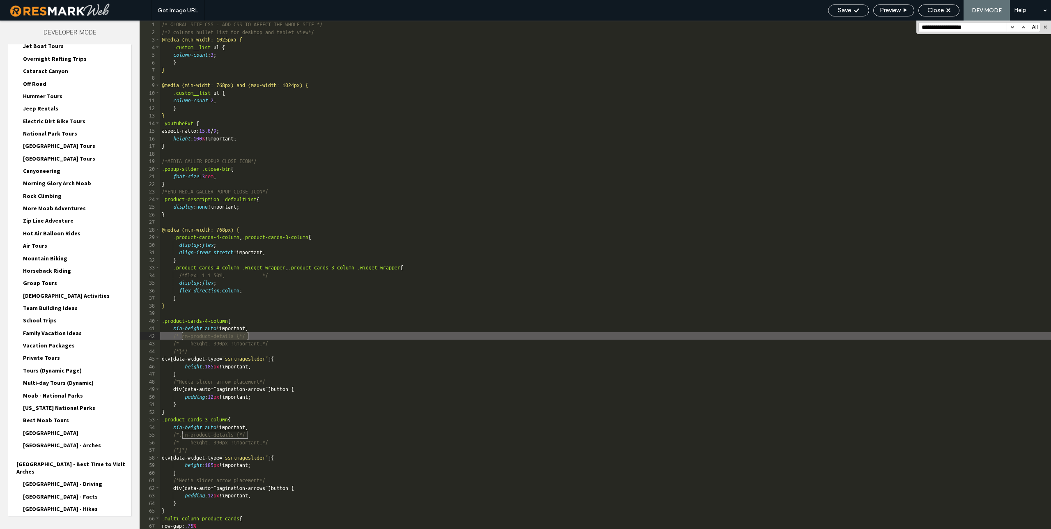
scroll to position [0, 0]
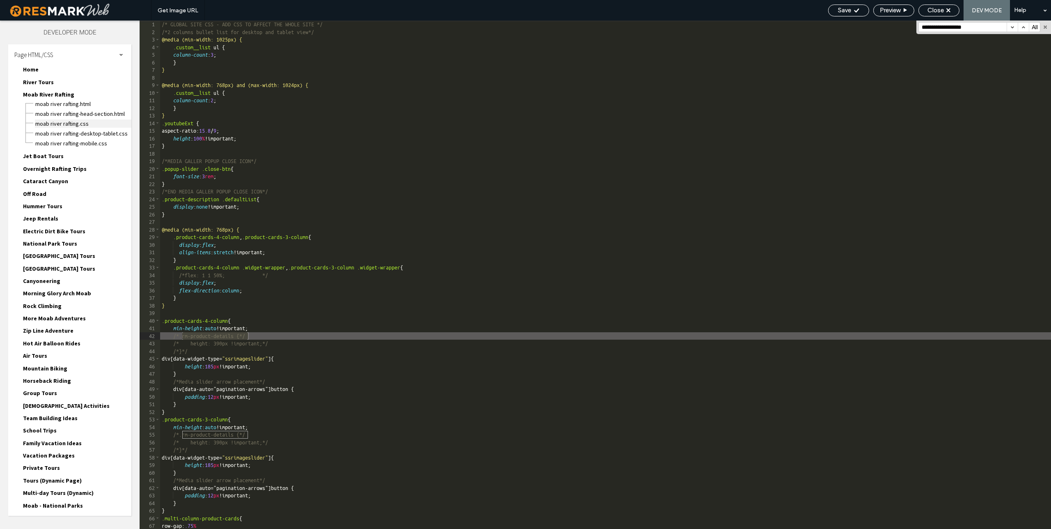
type input "**********"
click at [68, 121] on span "Moab River Rafting.css" at bounding box center [83, 124] width 97 height 8
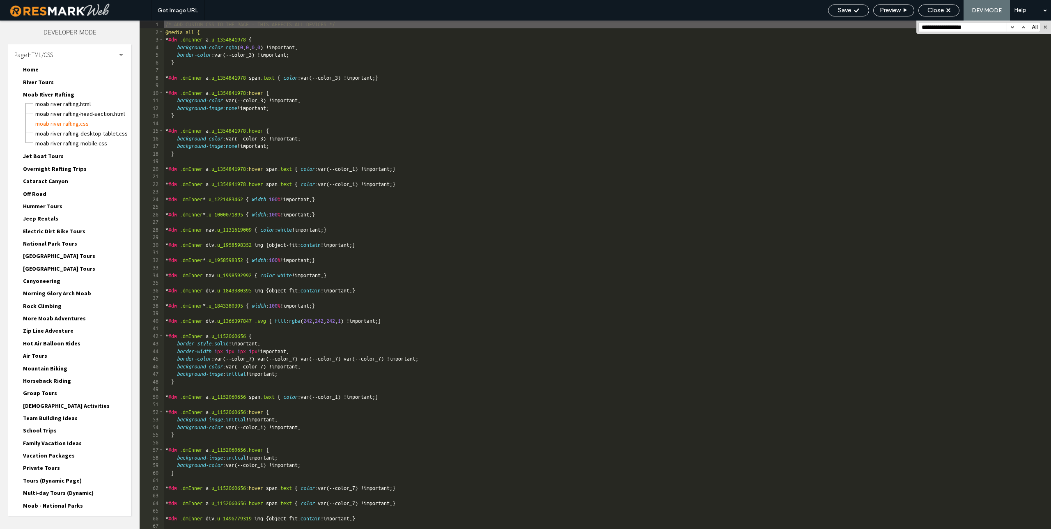
click at [587, 195] on div "/* ADD CUSTOM CSS TO THE PAGE - THIS AFFECTS ALL DEVICES */ @media all { * #dm …" at bounding box center [608, 283] width 888 height 524
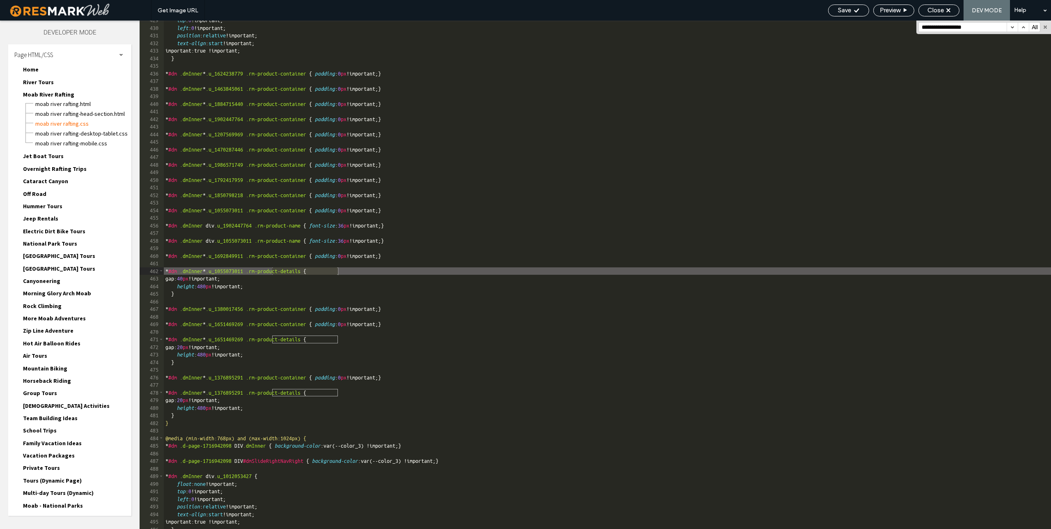
scroll to position [3332, 0]
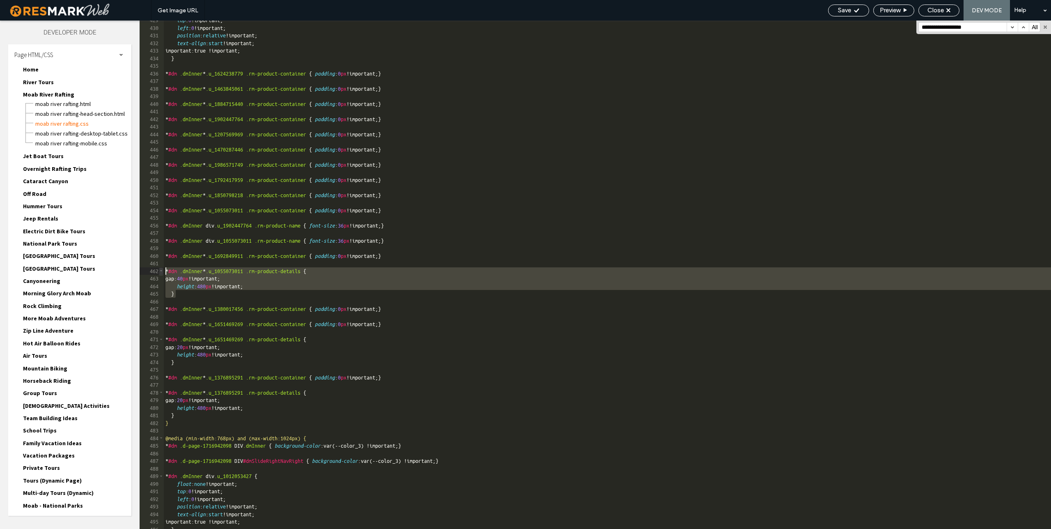
drag, startPoint x: 179, startPoint y: 292, endPoint x: 163, endPoint y: 272, distance: 26.0
click at [163, 272] on div "** 429 430 431 432 433 434 435 436 437 438 439 440 441 442 443 444 445 446 447 …" at bounding box center [596, 275] width 912 height 508
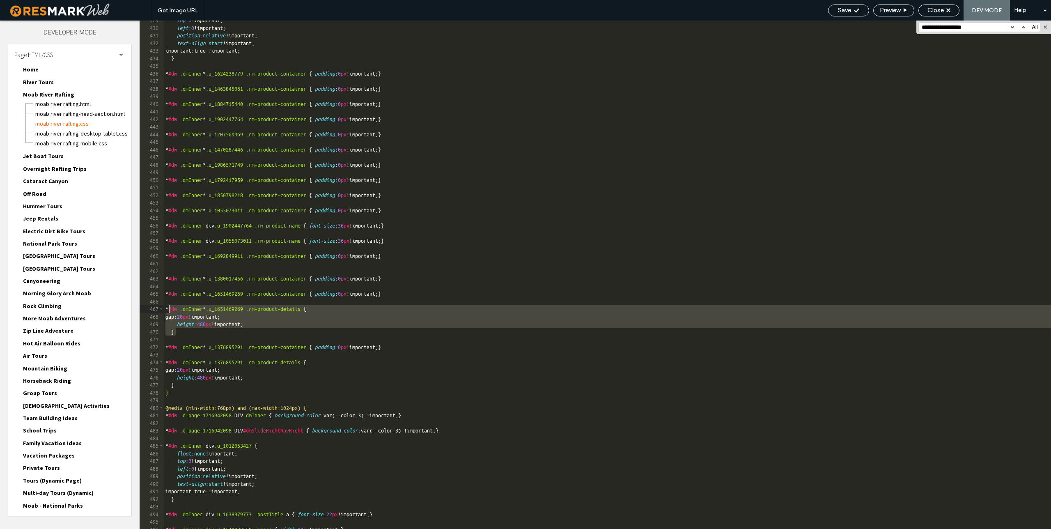
drag, startPoint x: 180, startPoint y: 332, endPoint x: 168, endPoint y: 310, distance: 25.2
click at [168, 310] on div "top : 0 !important; left : 0 !important; position : relative !important; text-a…" at bounding box center [608, 278] width 888 height 524
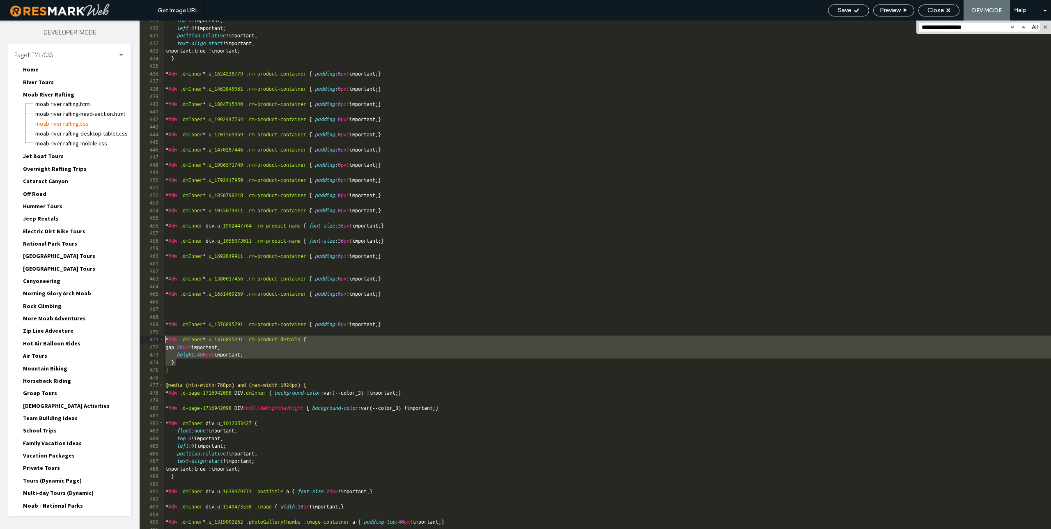
drag, startPoint x: 179, startPoint y: 362, endPoint x: 166, endPoint y: 340, distance: 25.1
click at [167, 340] on div "top : 0 !important; left : 0 !important; position : relative !important; text-a…" at bounding box center [608, 278] width 888 height 524
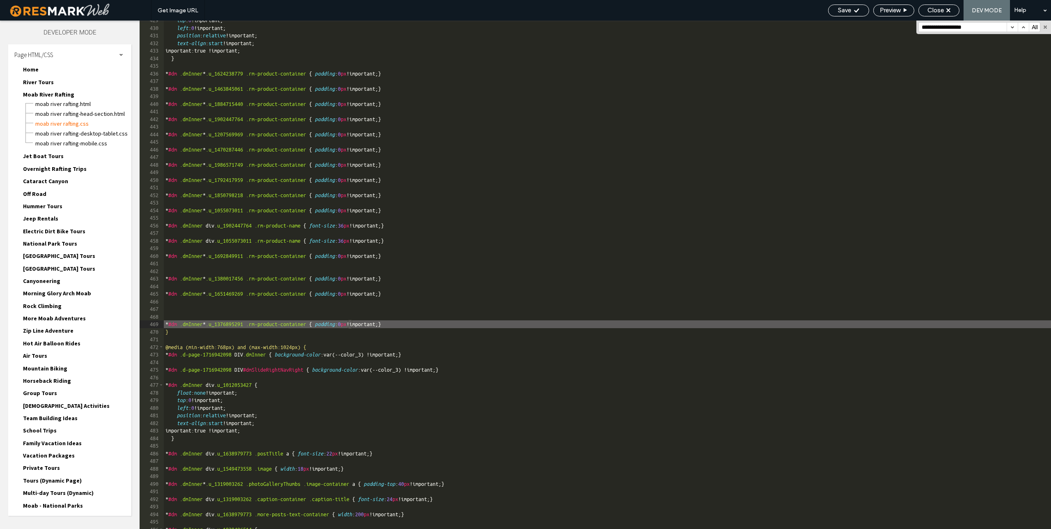
click at [185, 310] on div "top : 0 !important; left : 0 !important; position : relative !important; text-a…" at bounding box center [608, 278] width 888 height 524
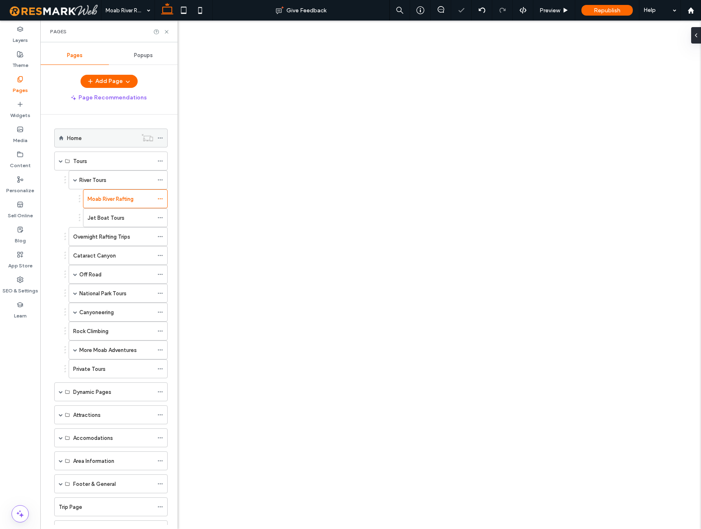
click at [83, 138] on div "Home" at bounding box center [102, 138] width 70 height 9
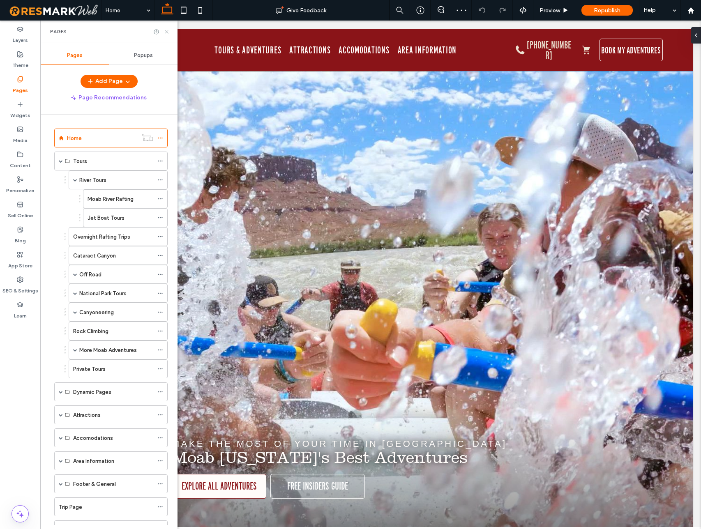
click at [166, 31] on use at bounding box center [166, 31] width 3 height 3
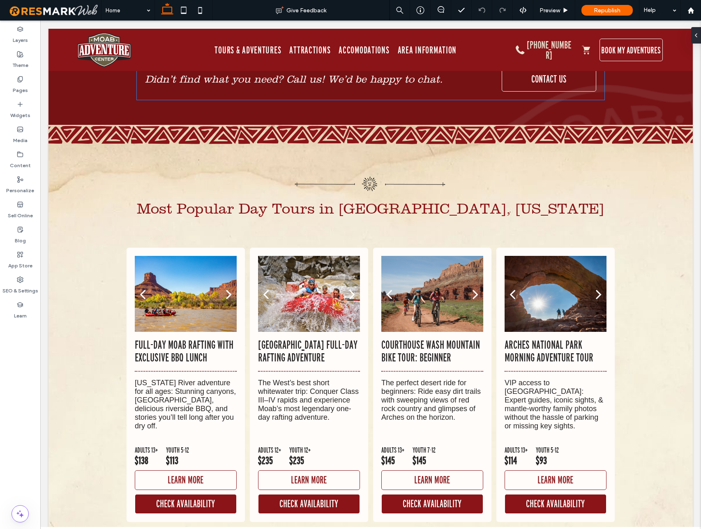
scroll to position [5098, 0]
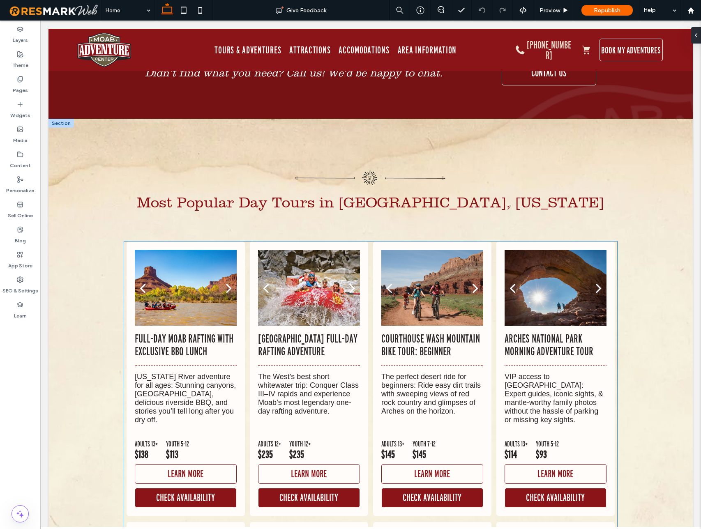
click at [223, 343] on div "Full-Day Moab Rafting with Exclusive BBQ Lunch Colorado River adventure for all…" at bounding box center [186, 379] width 102 height 95
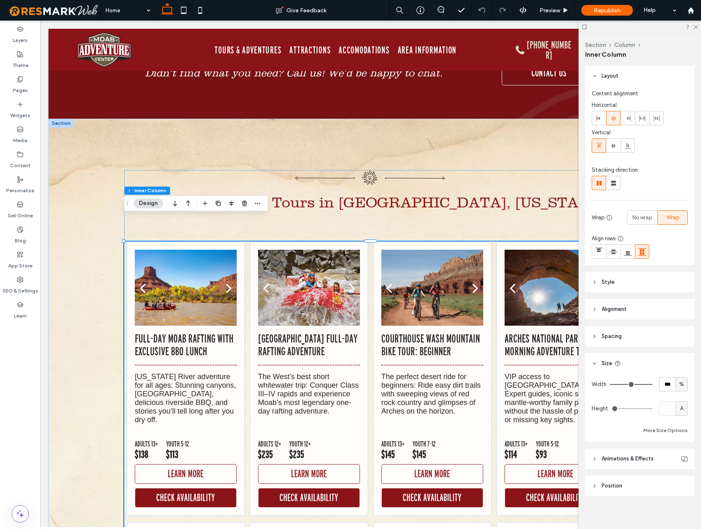
click at [222, 341] on div "Full-Day Moab Rafting with Exclusive BBQ Lunch Colorado River adventure for all…" at bounding box center [186, 379] width 102 height 95
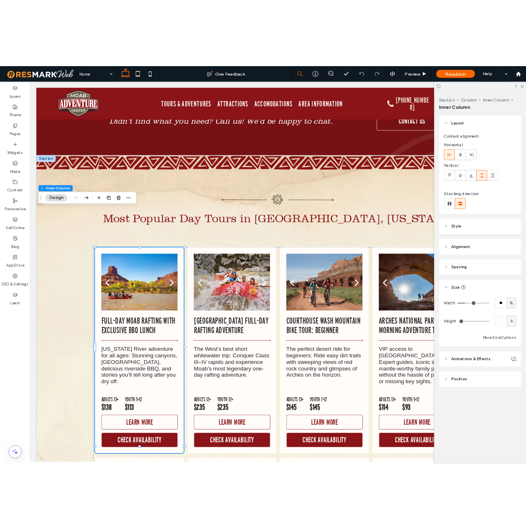
scroll to position [5078, 0]
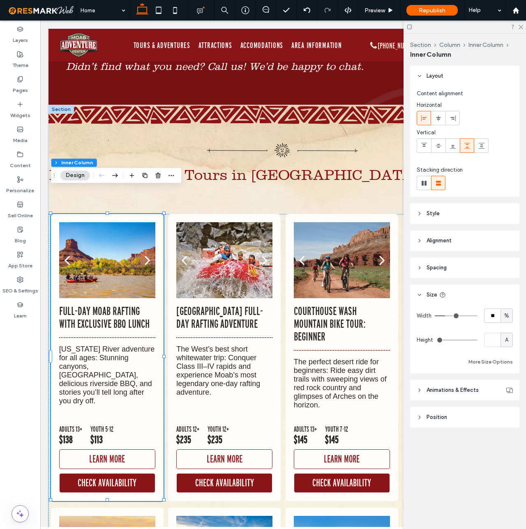
click at [419, 267] on use at bounding box center [420, 268] width 2 height 3
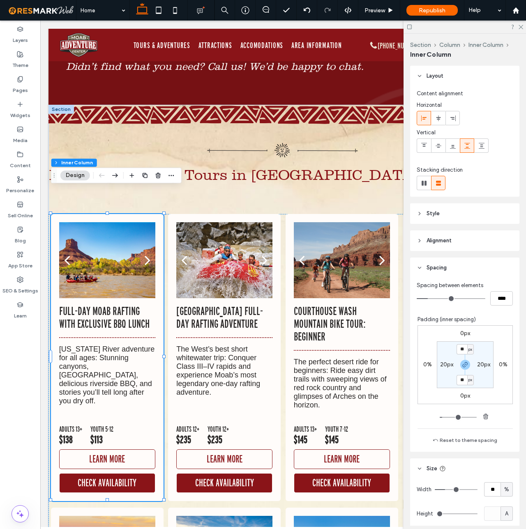
click at [420, 239] on icon at bounding box center [419, 241] width 6 height 6
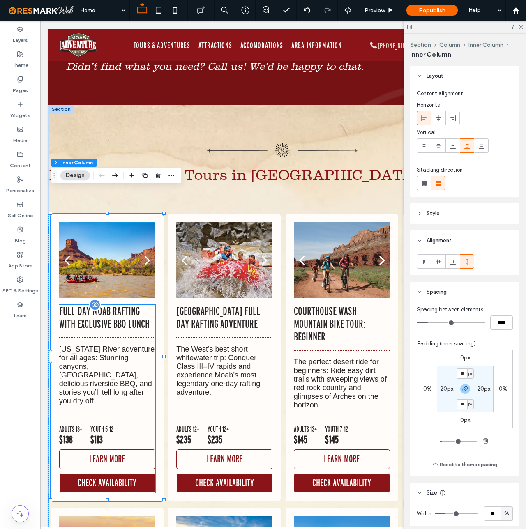
click at [97, 345] on p "[US_STATE] River adventure for all ages: Stunning canyons, [GEOGRAPHIC_DATA], d…" at bounding box center [107, 375] width 96 height 60
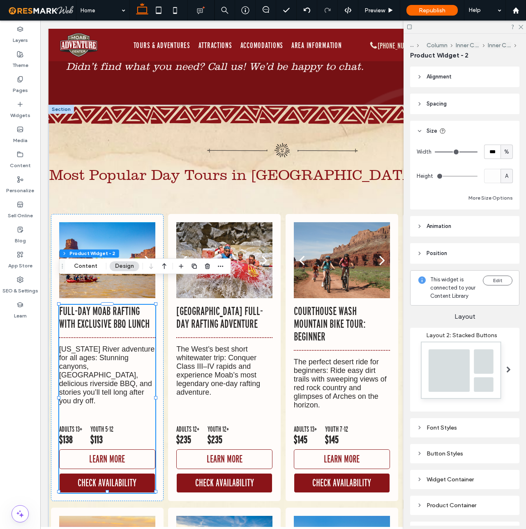
click at [421, 103] on icon at bounding box center [419, 104] width 6 height 6
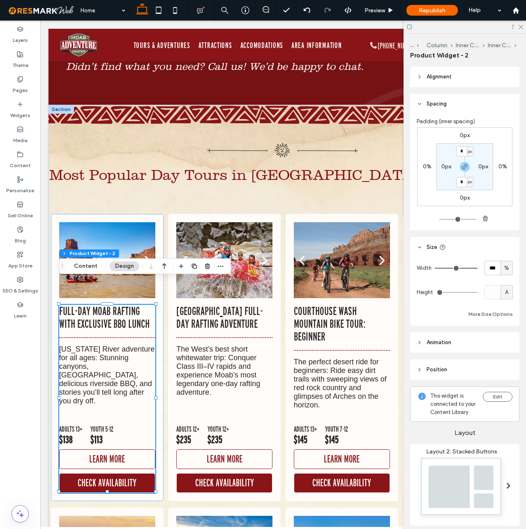
click at [419, 75] on icon at bounding box center [419, 77] width 6 height 6
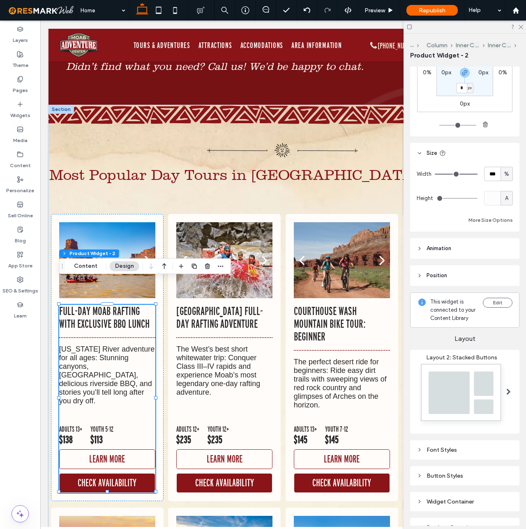
scroll to position [192, 0]
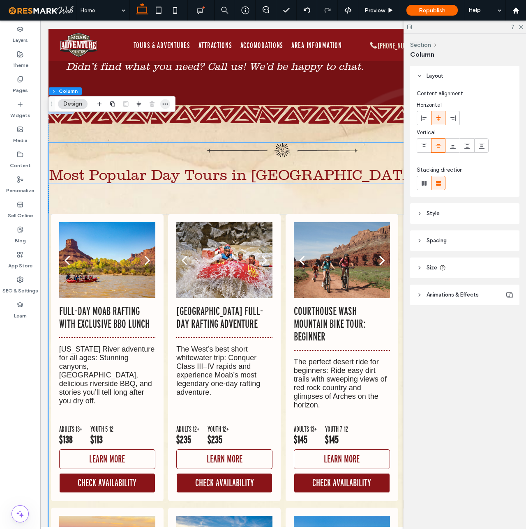
click at [168, 104] on icon "button" at bounding box center [165, 104] width 7 height 7
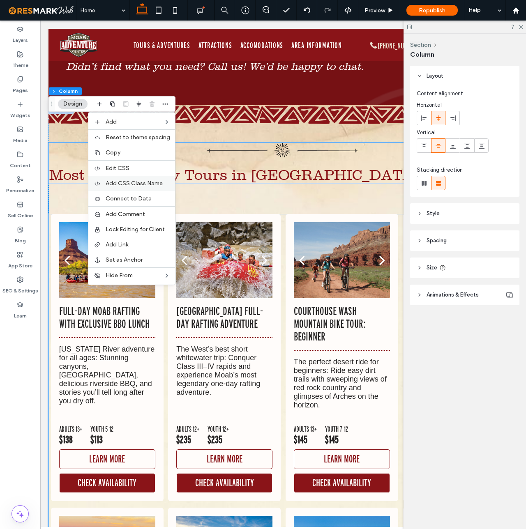
click at [150, 182] on span "Add CSS Class Name" at bounding box center [134, 183] width 57 height 7
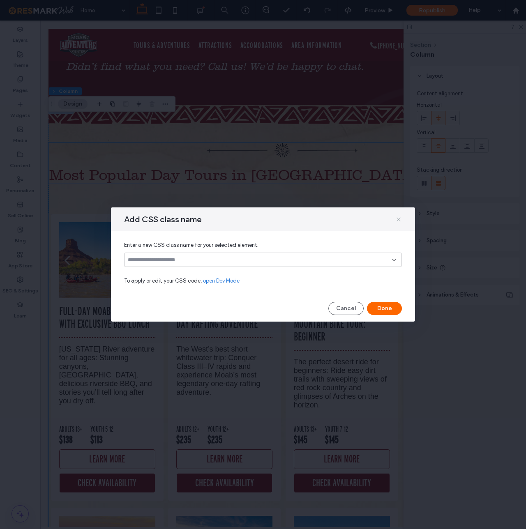
drag, startPoint x: 396, startPoint y: 218, endPoint x: 241, endPoint y: 171, distance: 162.5
click at [396, 218] on icon at bounding box center [398, 219] width 7 height 7
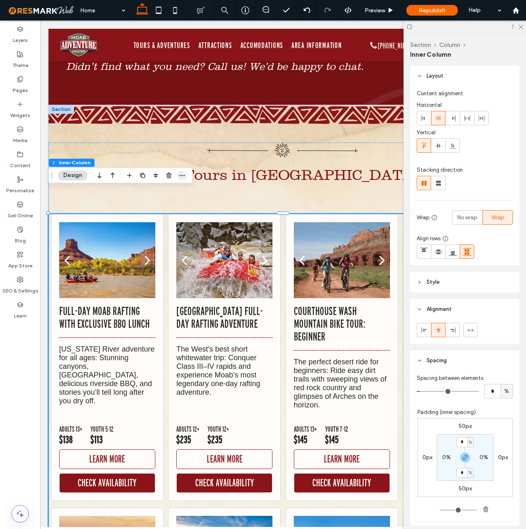
click at [181, 174] on icon "button" at bounding box center [182, 175] width 7 height 7
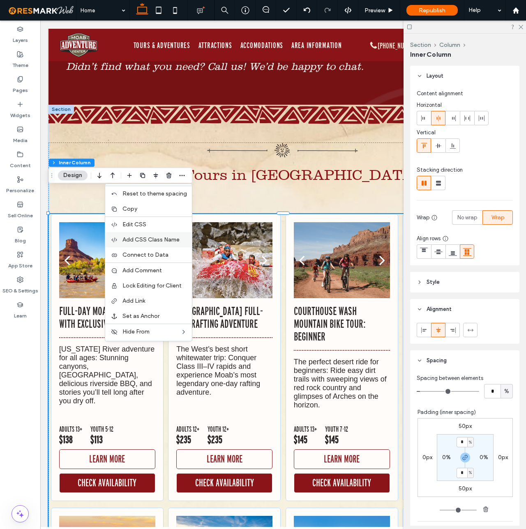
click at [177, 239] on span "Add CSS Class Name" at bounding box center [150, 239] width 57 height 7
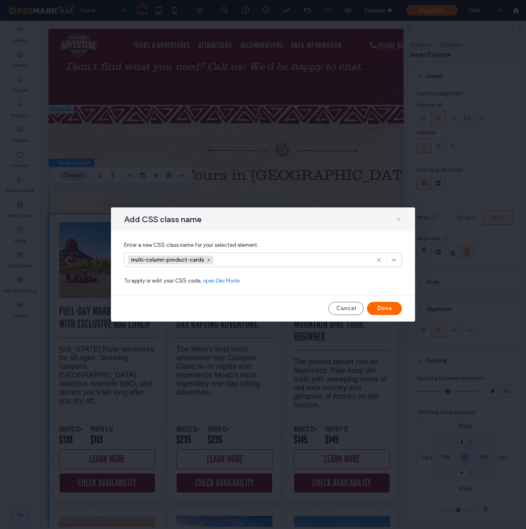
drag, startPoint x: 400, startPoint y: 218, endPoint x: 350, endPoint y: 198, distance: 53.4
click at [400, 218] on icon at bounding box center [398, 219] width 7 height 7
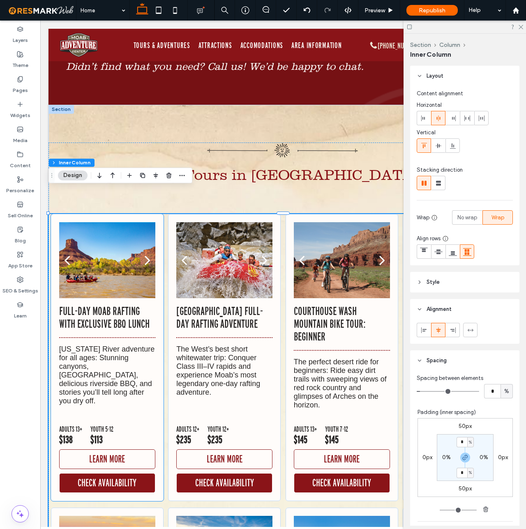
click at [159, 214] on div "a a a a Full-Day Moab Rafting with Exclusive BBQ Lunch Colorado River adventure…" at bounding box center [107, 357] width 113 height 287
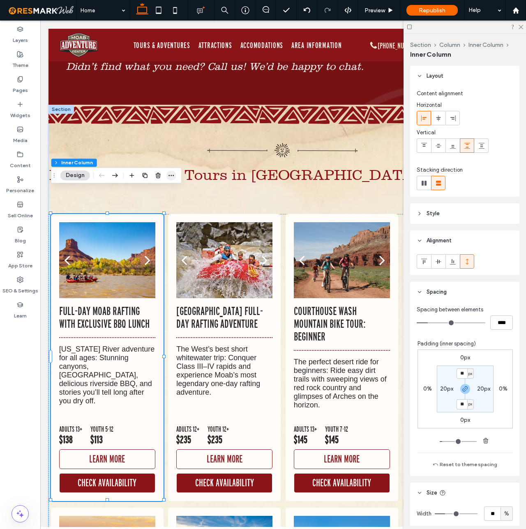
click at [172, 176] on icon "button" at bounding box center [171, 175] width 7 height 7
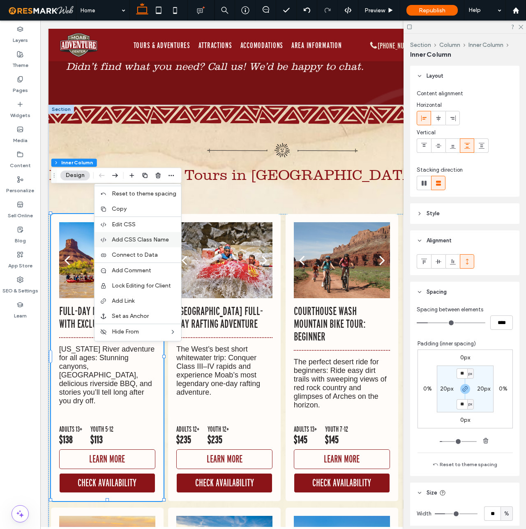
click at [164, 240] on span "Add CSS Class Name" at bounding box center [140, 239] width 57 height 7
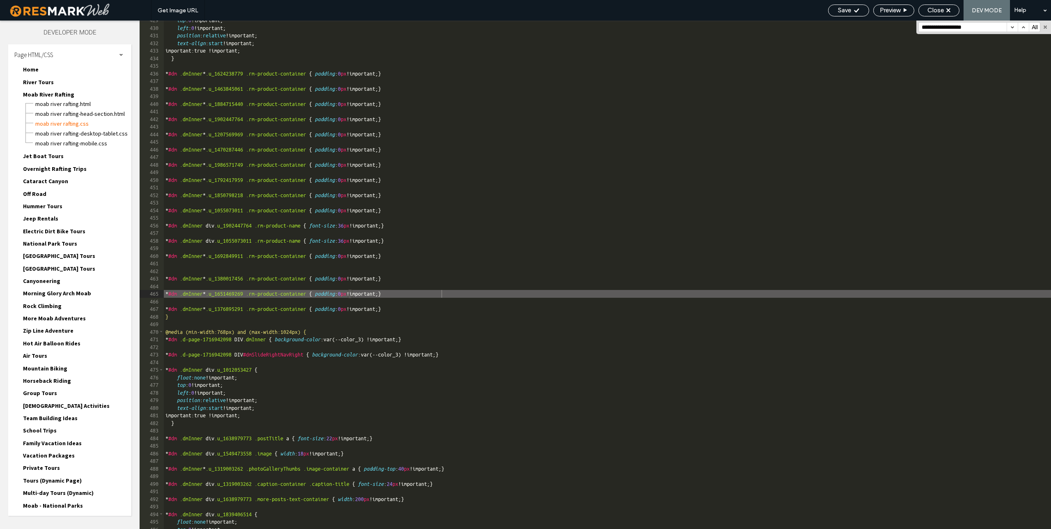
click at [1012, 25] on button "button" at bounding box center [1012, 27] width 11 height 9
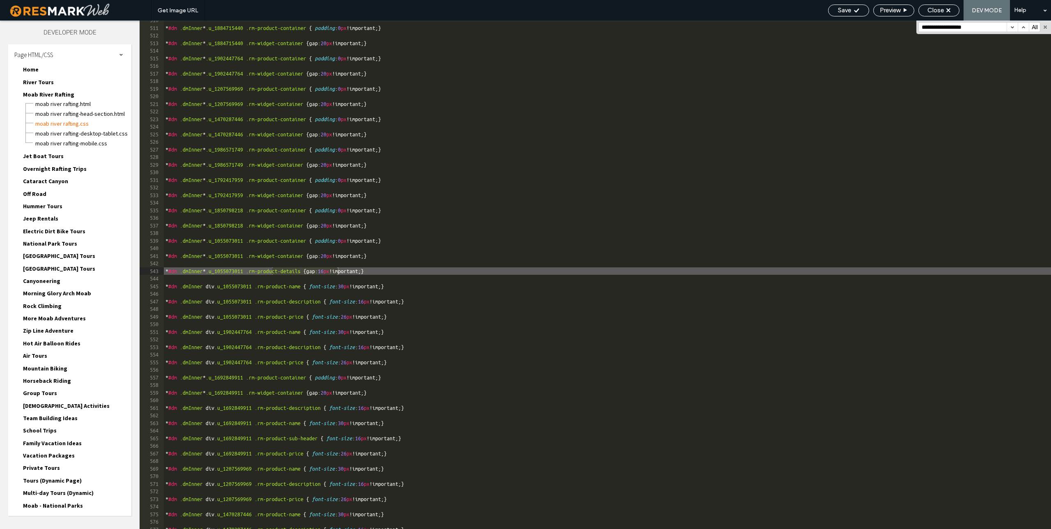
click at [1012, 25] on button "button" at bounding box center [1012, 27] width 11 height 9
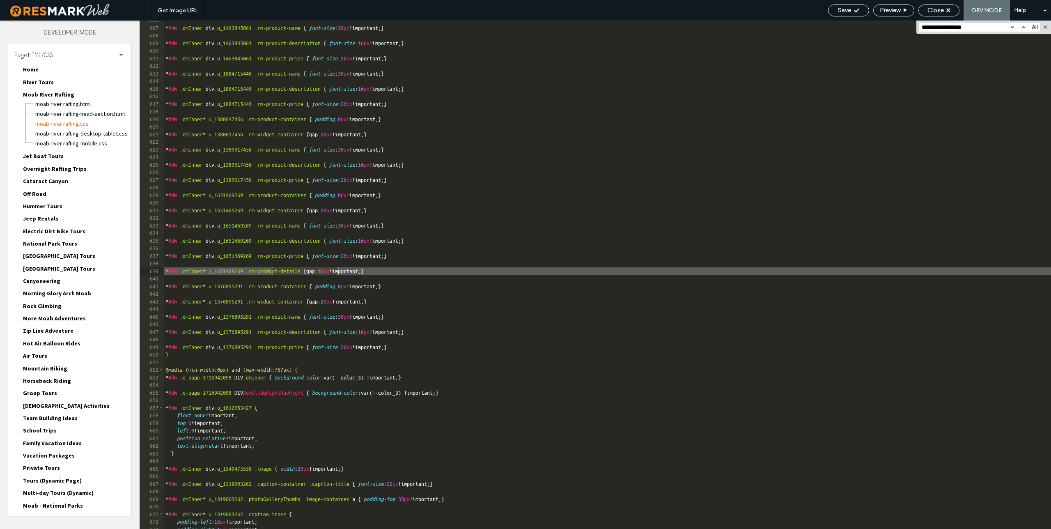
click at [1012, 25] on button "button" at bounding box center [1012, 27] width 11 height 9
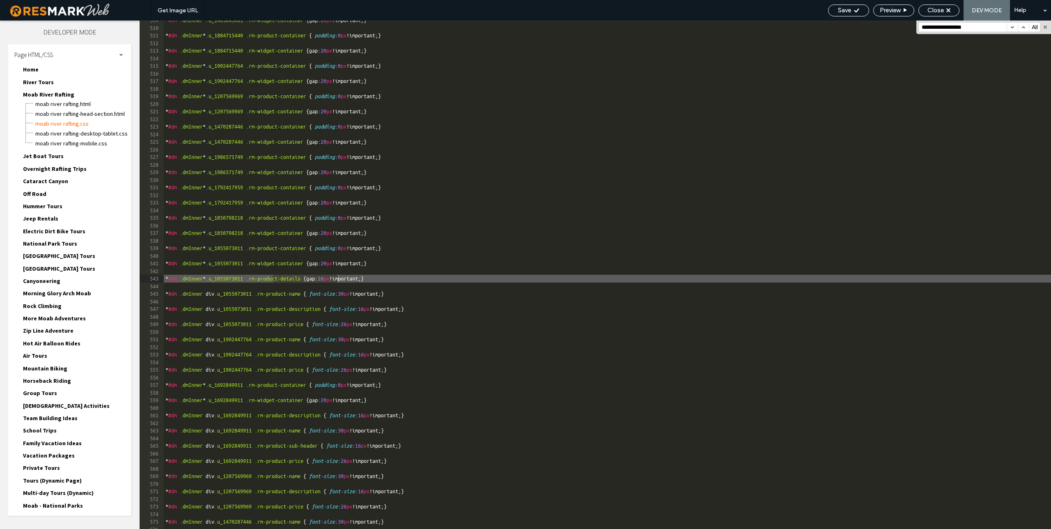
click at [1012, 25] on button "button" at bounding box center [1012, 27] width 11 height 9
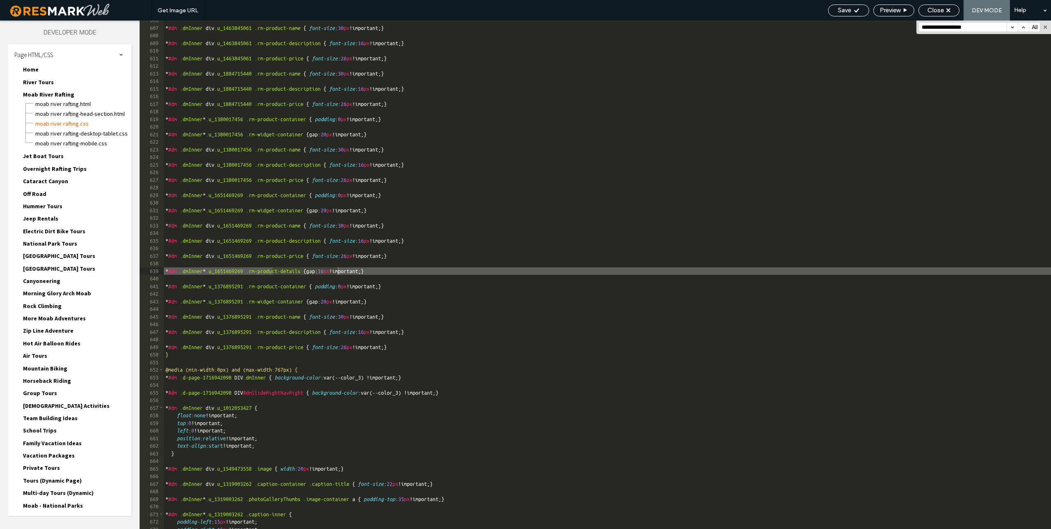
click at [1012, 25] on button "button" at bounding box center [1012, 27] width 11 height 9
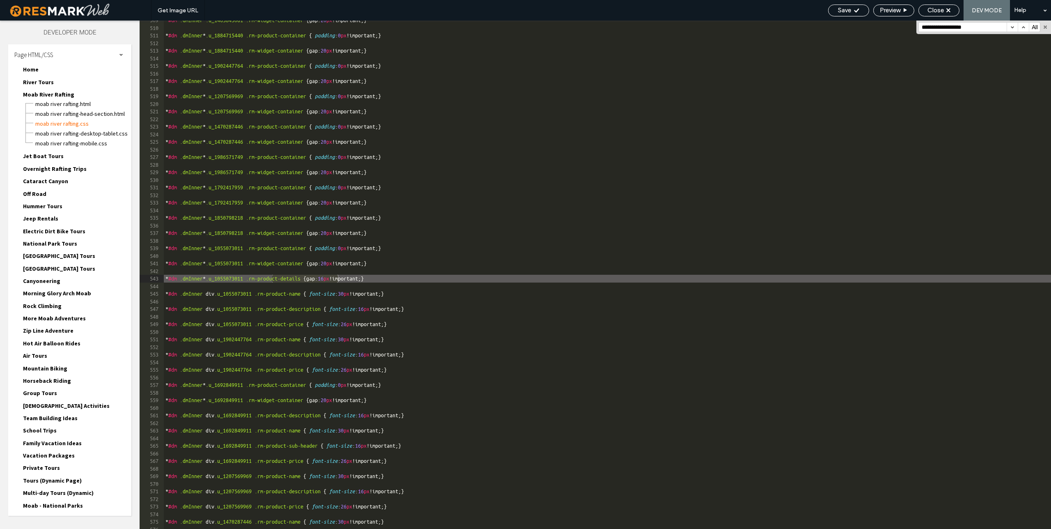
click at [1012, 25] on button "button" at bounding box center [1012, 27] width 11 height 9
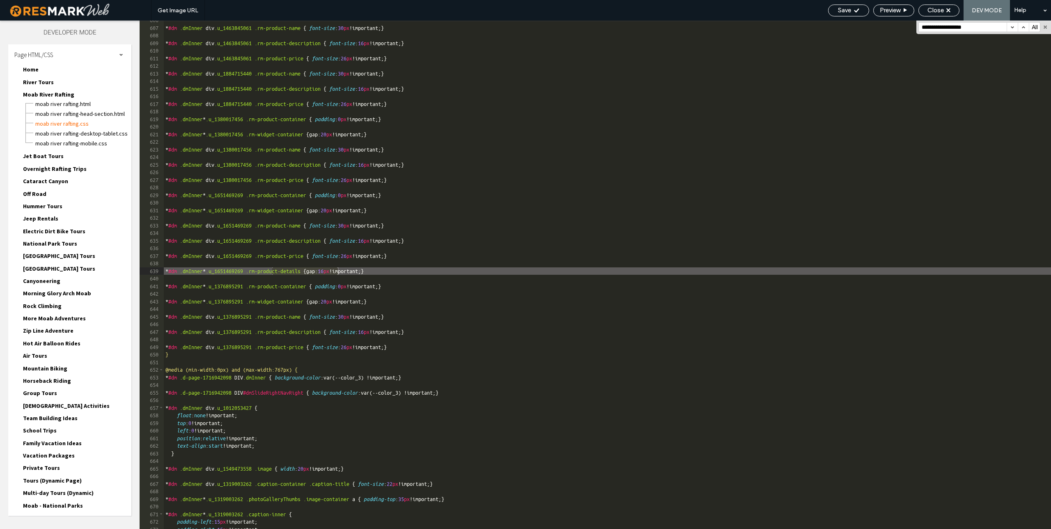
click at [1012, 25] on button "button" at bounding box center [1012, 27] width 11 height 9
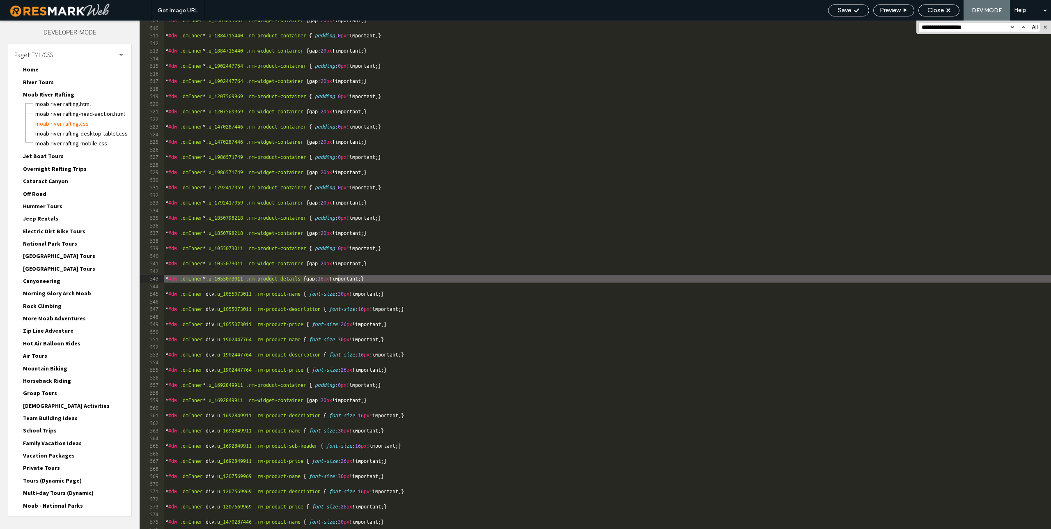
scroll to position [3940, 0]
click at [844, 8] on span "Save" at bounding box center [844, 10] width 13 height 7
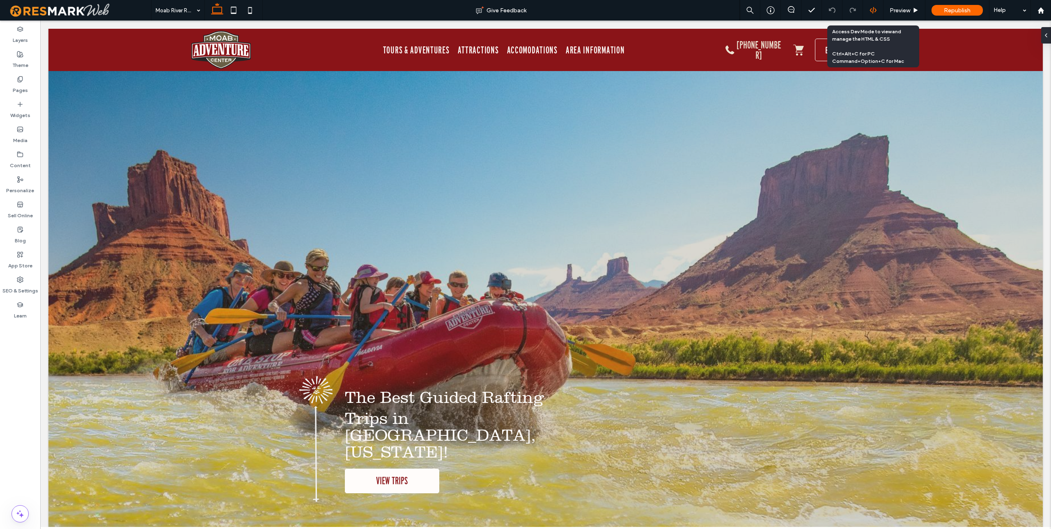
click at [875, 10] on icon at bounding box center [873, 10] width 7 height 7
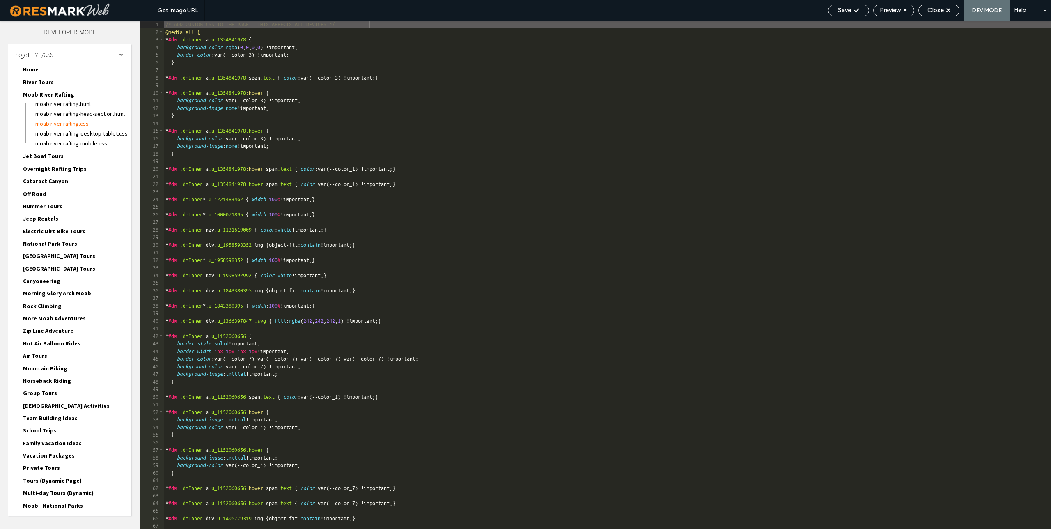
click at [53, 156] on span "Jet Boat Tours" at bounding box center [43, 155] width 41 height 7
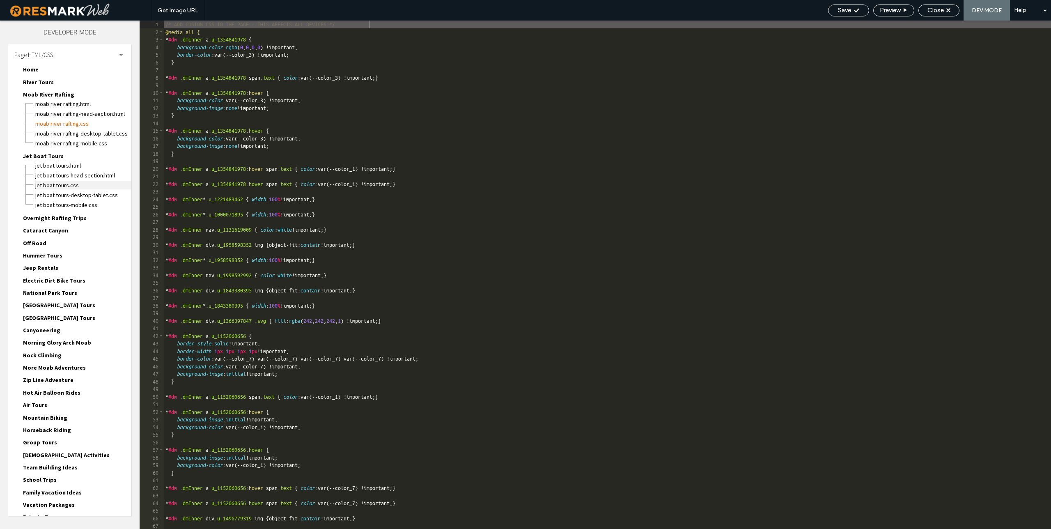
click at [60, 184] on span "Jet Boat Tours.css" at bounding box center [83, 185] width 97 height 8
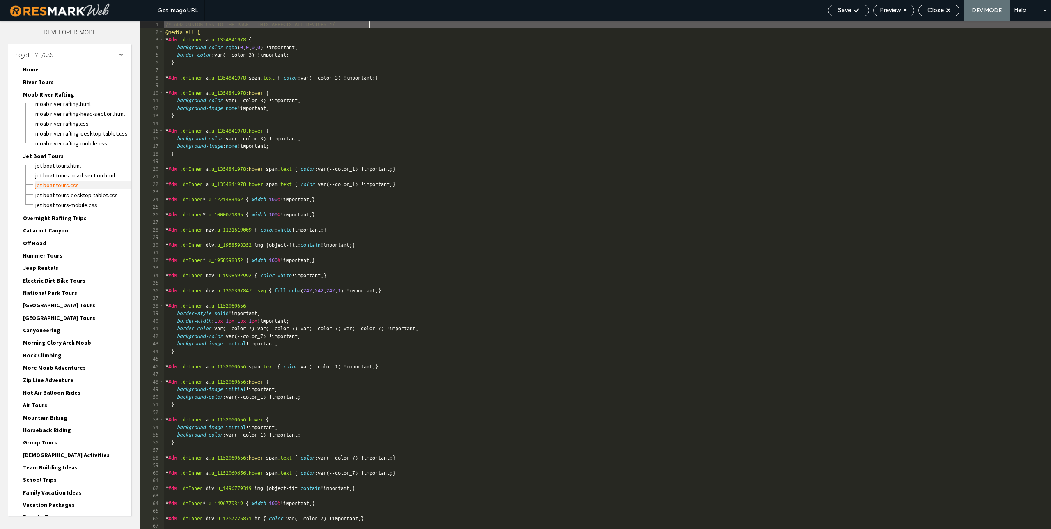
scroll to position [0, 0]
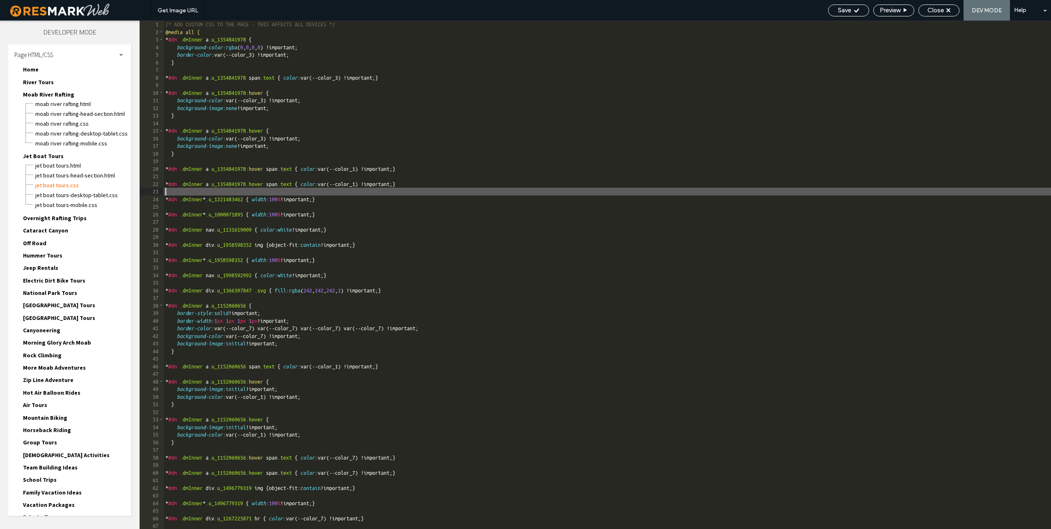
click at [566, 188] on div "/* ADD CUSTOM CSS TO THE PAGE - THIS AFFECTS ALL DEVICES */ @media all { * #dm …" at bounding box center [608, 283] width 888 height 524
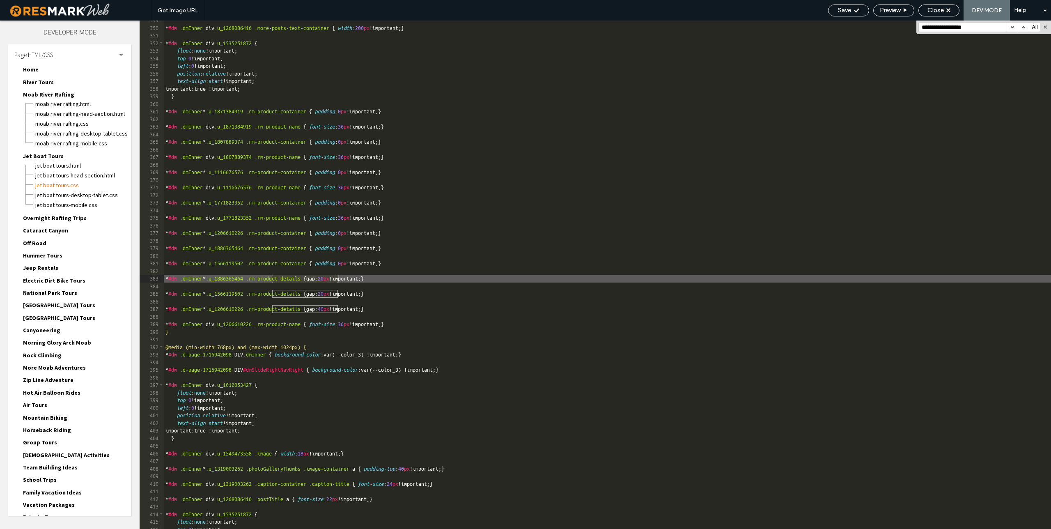
scroll to position [2694, 0]
type input "**********"
click at [60, 292] on span "National Park Tours" at bounding box center [50, 292] width 54 height 7
click at [67, 322] on span "National Park Tours.css" at bounding box center [83, 322] width 97 height 8
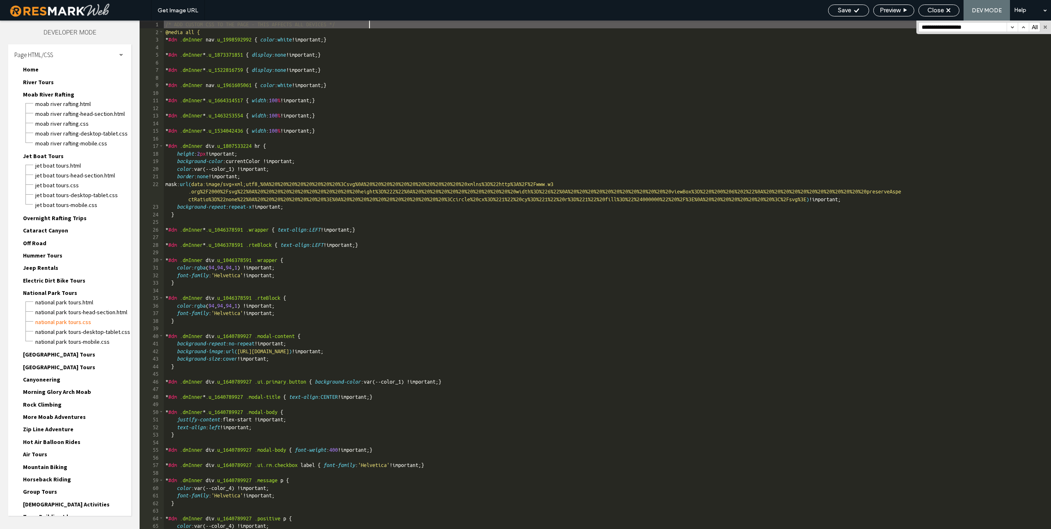
scroll to position [0, 0]
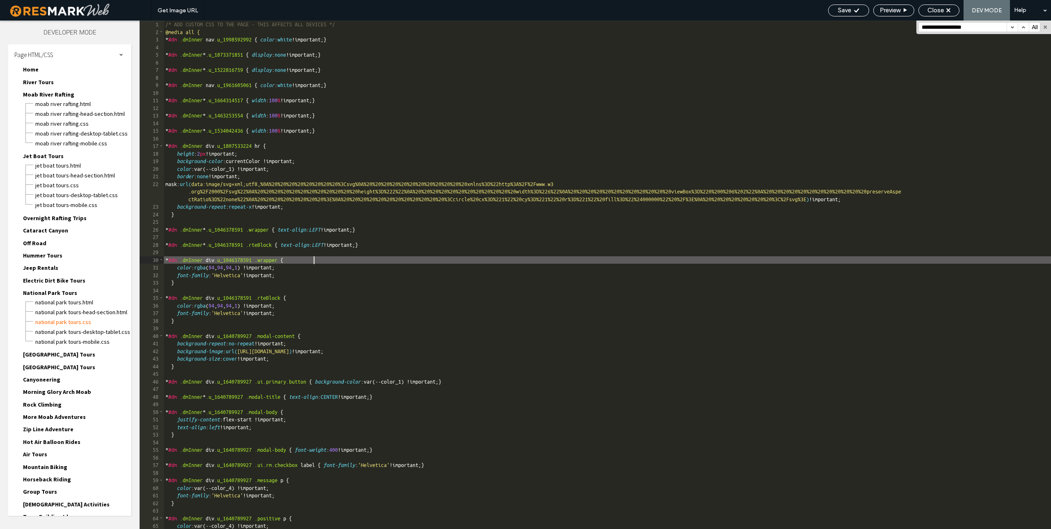
click at [612, 259] on div "/* ADD CUSTOM CSS TO THE PAGE - THIS AFFECTS ALL DEVICES */ @media all { * #dm …" at bounding box center [608, 283] width 888 height 524
click at [66, 354] on span "[GEOGRAPHIC_DATA] Tours" at bounding box center [59, 354] width 72 height 7
click at [65, 417] on span "[GEOGRAPHIC_DATA] Tours" at bounding box center [59, 416] width 72 height 7
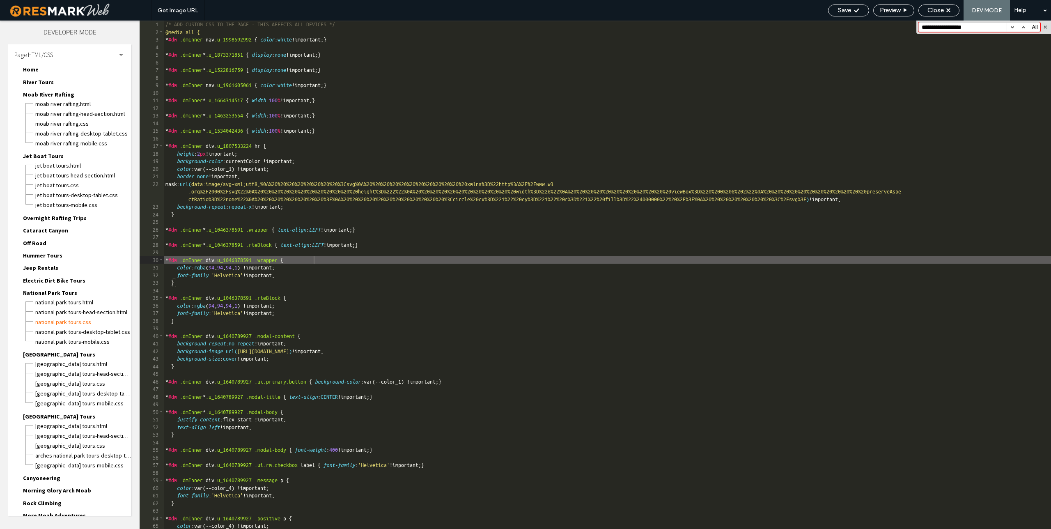
drag, startPoint x: 80, startPoint y: 444, endPoint x: 179, endPoint y: 418, distance: 101.8
click at [80, 444] on span "[GEOGRAPHIC_DATA] Tours.css" at bounding box center [83, 446] width 97 height 8
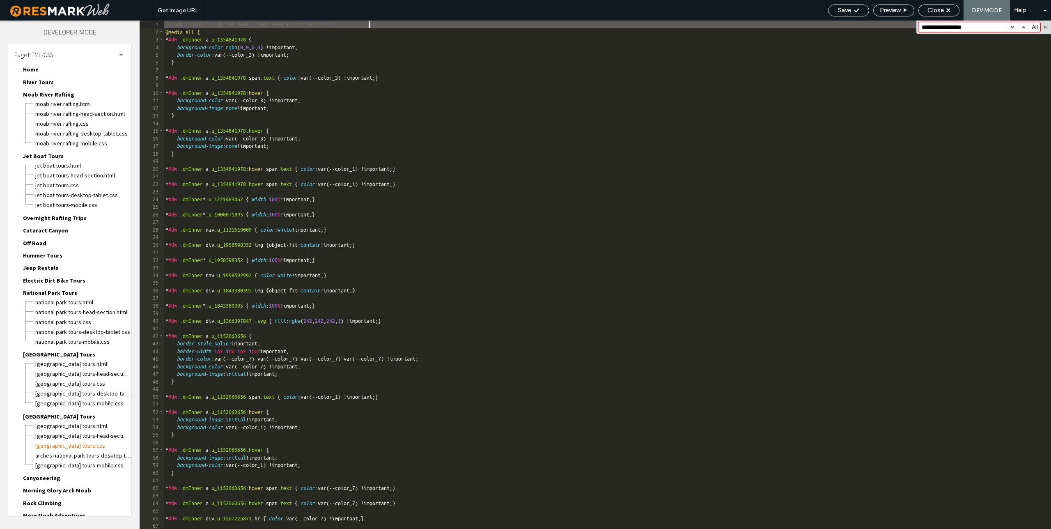
click at [562, 318] on div "/* ADD CUSTOM CSS TO THE PAGE - THIS AFFECTS ALL DEVICES */ @media all { * #dm …" at bounding box center [608, 283] width 888 height 524
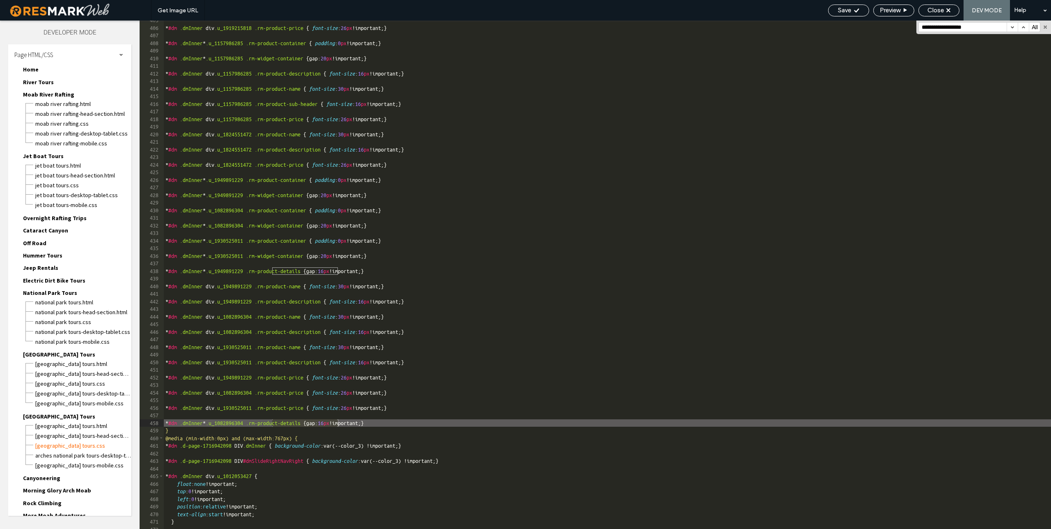
scroll to position [2481, 0]
